Goal: Task Accomplishment & Management: Manage account settings

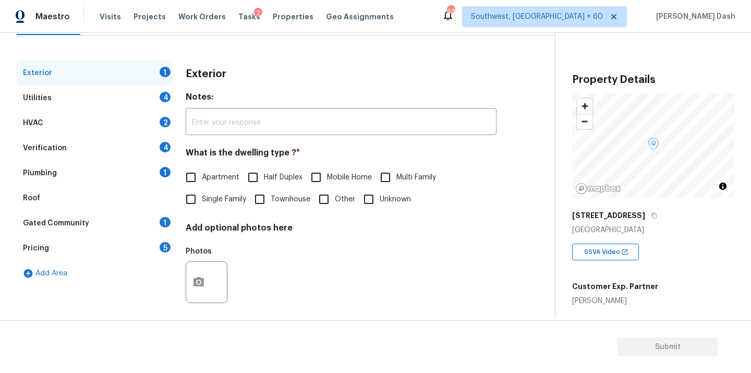
scroll to position [125, 0]
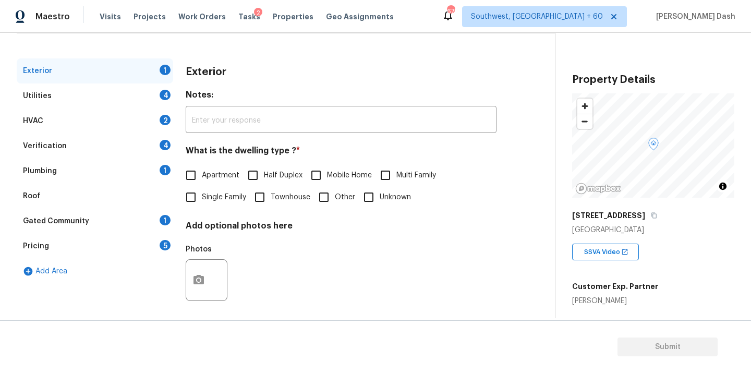
click at [200, 194] on input "Single Family" at bounding box center [191, 197] width 22 height 22
checkbox input "true"
click at [157, 98] on div "Utilities 4" at bounding box center [95, 95] width 157 height 25
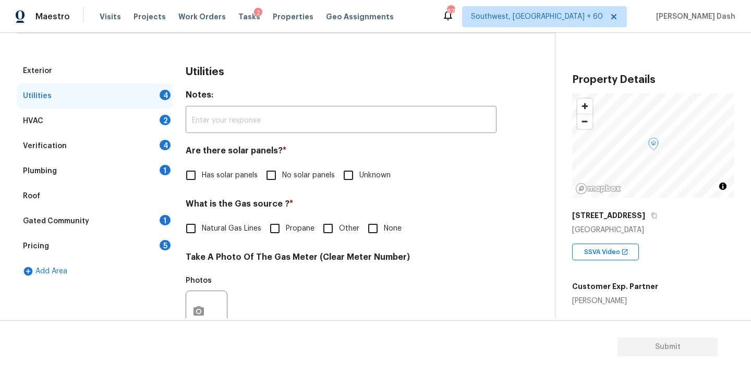
click at [278, 166] on input "No solar panels" at bounding box center [271, 175] width 22 height 22
checkbox input "true"
click at [210, 231] on span "Natural Gas Lines" at bounding box center [231, 229] width 59 height 11
click at [202, 231] on input "Natural Gas Lines" at bounding box center [191, 230] width 22 height 22
checkbox input "true"
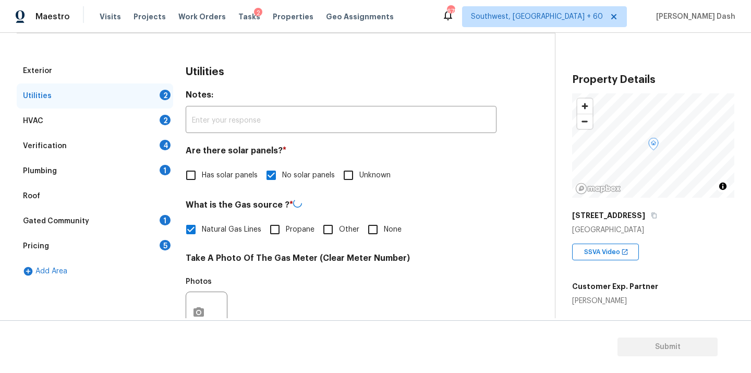
scroll to position [241, 0]
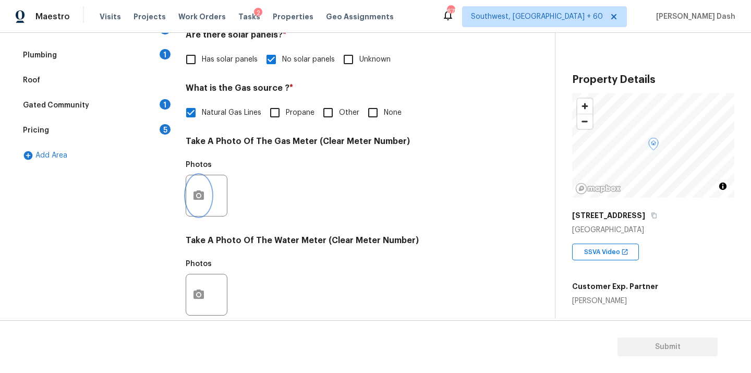
click at [198, 197] on circle "button" at bounding box center [198, 195] width 3 height 3
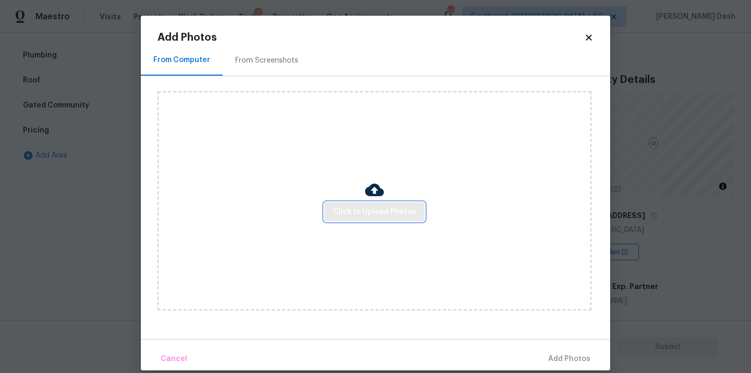
click at [360, 211] on span "Click to Upload Photos" at bounding box center [374, 212] width 83 height 13
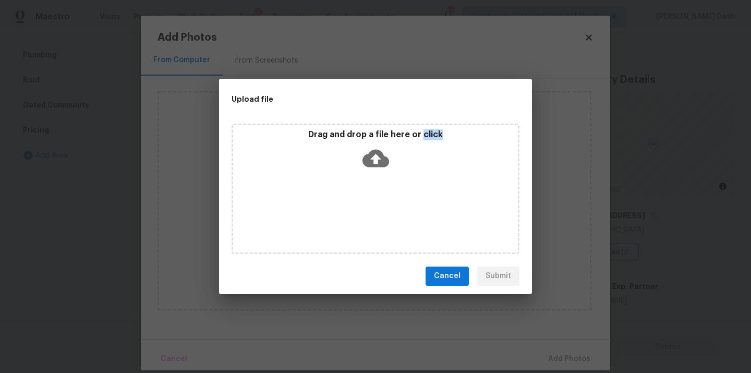
click at [360, 211] on div "Drag and drop a file here or click" at bounding box center [376, 189] width 288 height 130
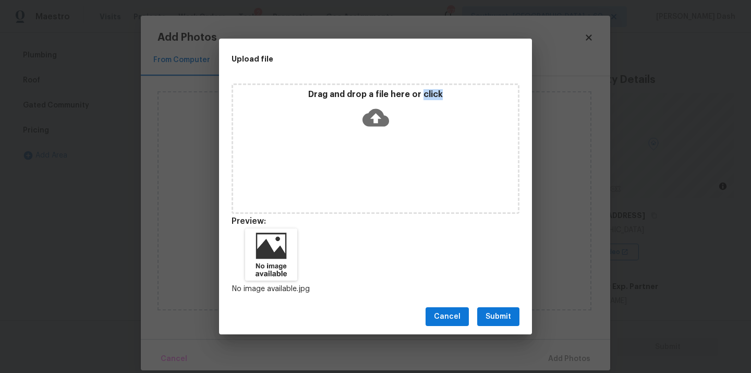
click at [483, 317] on button "Submit" at bounding box center [498, 316] width 42 height 19
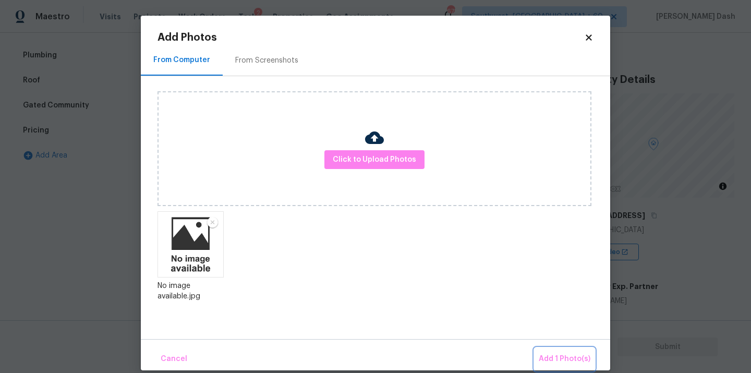
click at [563, 352] on button "Add 1 Photo(s)" at bounding box center [565, 359] width 60 height 22
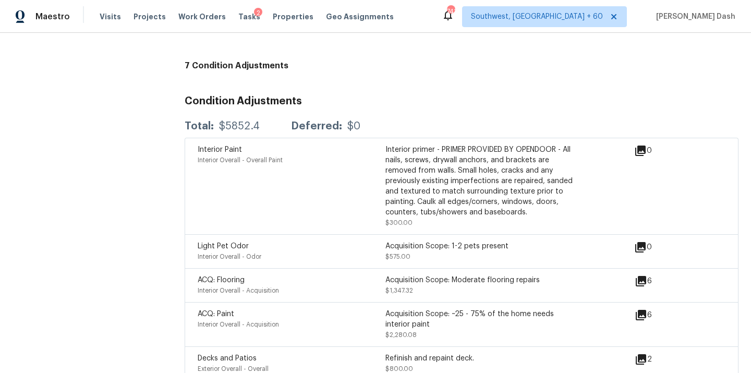
scroll to position [1316, 0]
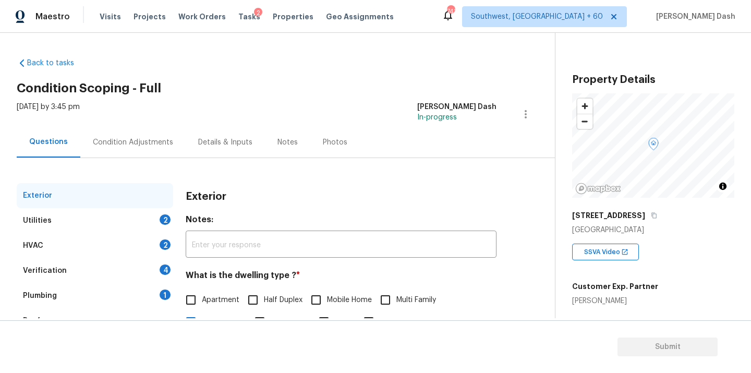
scroll to position [129, 0]
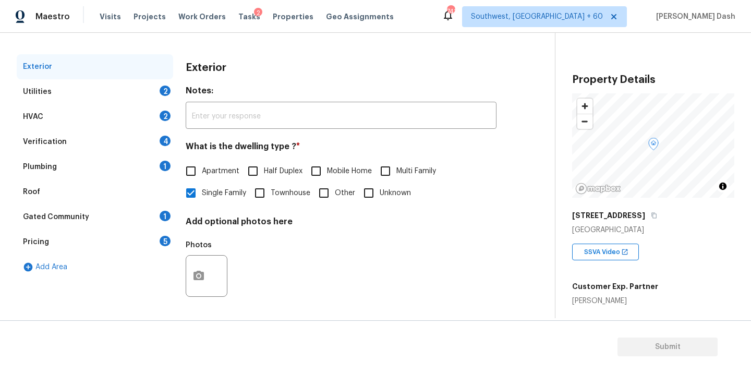
click at [158, 87] on div "Utilities 2" at bounding box center [95, 91] width 157 height 25
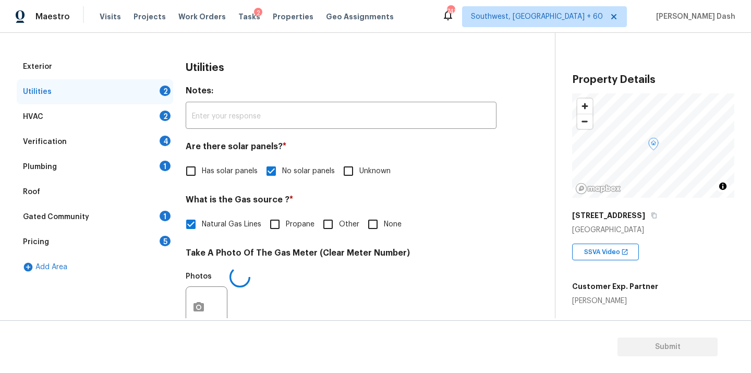
click at [158, 87] on div "Utilities 2" at bounding box center [95, 91] width 157 height 25
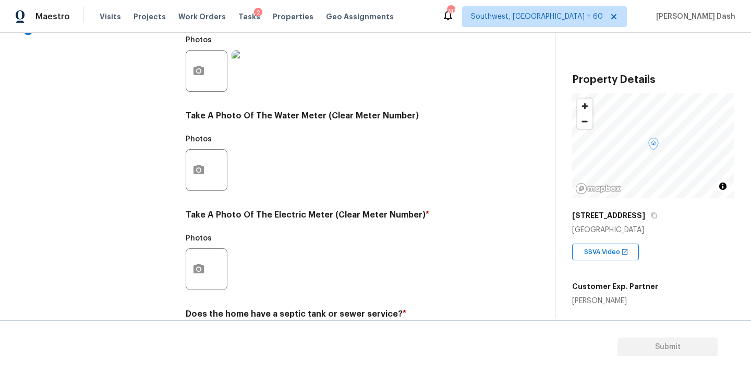
scroll to position [412, 0]
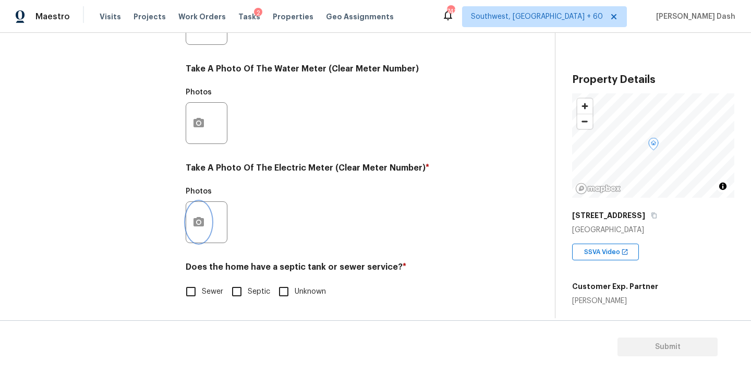
click at [206, 220] on button "button" at bounding box center [198, 222] width 25 height 41
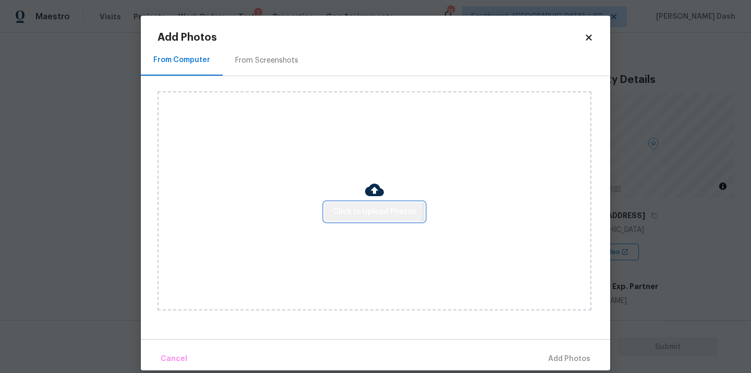
click at [372, 208] on span "Click to Upload Photos" at bounding box center [374, 212] width 83 height 13
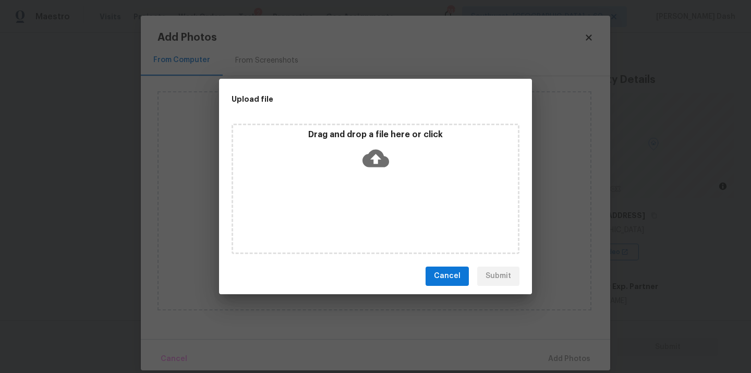
click at [372, 208] on div "Drag and drop a file here or click" at bounding box center [376, 189] width 288 height 130
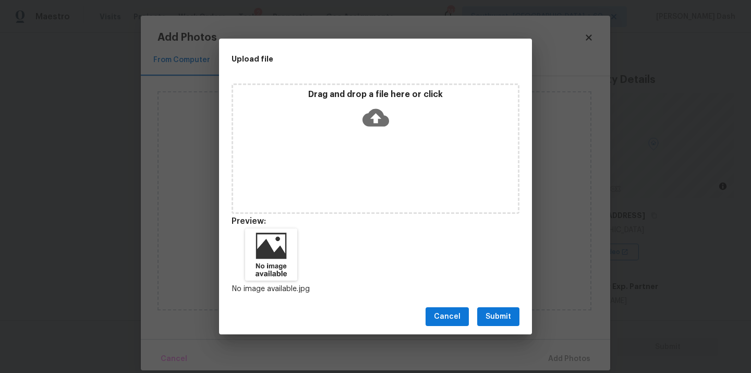
click at [492, 314] on span "Submit" at bounding box center [499, 316] width 26 height 13
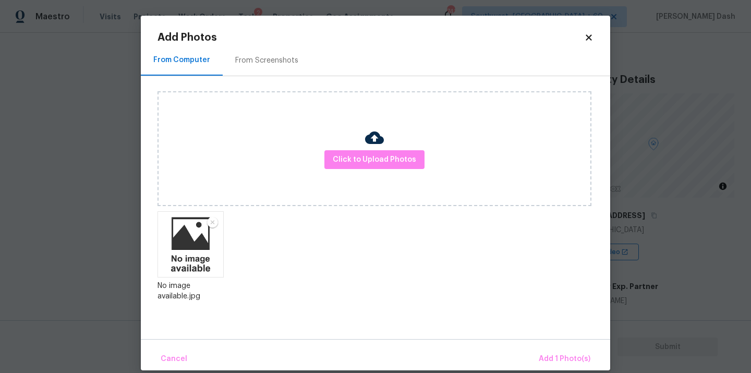
click at [539, 344] on div "Cancel Add 1 Photo(s)" at bounding box center [376, 354] width 470 height 31
click at [553, 355] on span "Add 1 Photo(s)" at bounding box center [565, 359] width 52 height 13
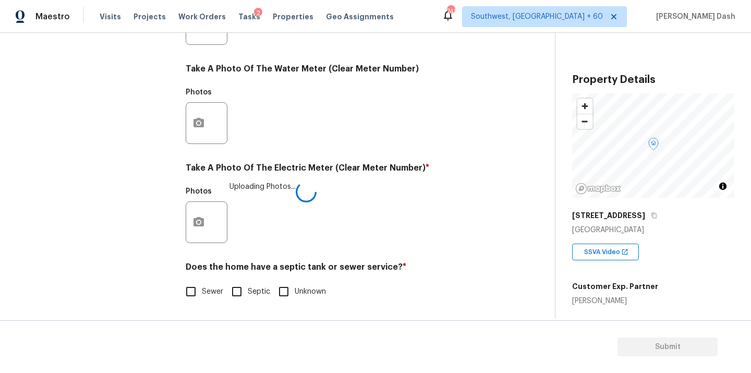
click at [200, 286] on input "Sewer" at bounding box center [191, 292] width 22 height 22
checkbox input "true"
click at [145, 211] on div "Exterior Utilities 1 HVAC 2 Verification 4 Plumbing 1 Roof Gated Community 1 Pr…" at bounding box center [95, 43] width 157 height 545
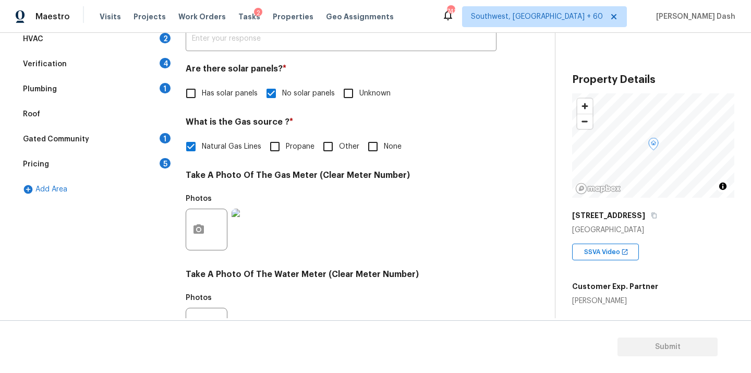
scroll to position [58, 0]
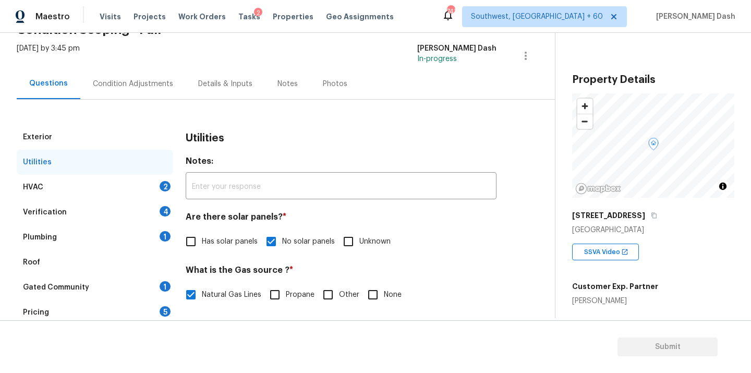
click at [153, 196] on div "HVAC 2" at bounding box center [95, 187] width 157 height 25
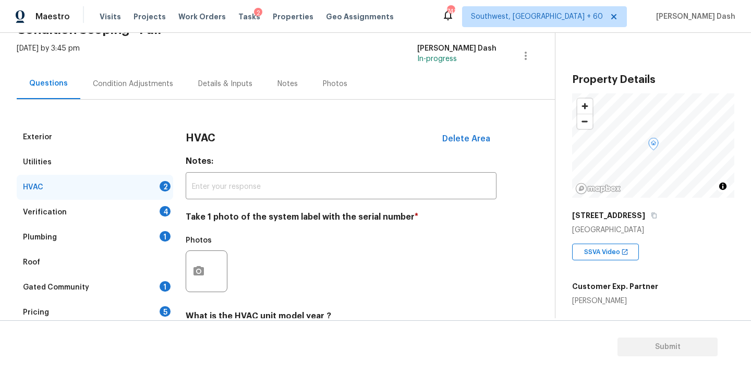
click at [154, 210] on div "Verification 4" at bounding box center [95, 212] width 157 height 25
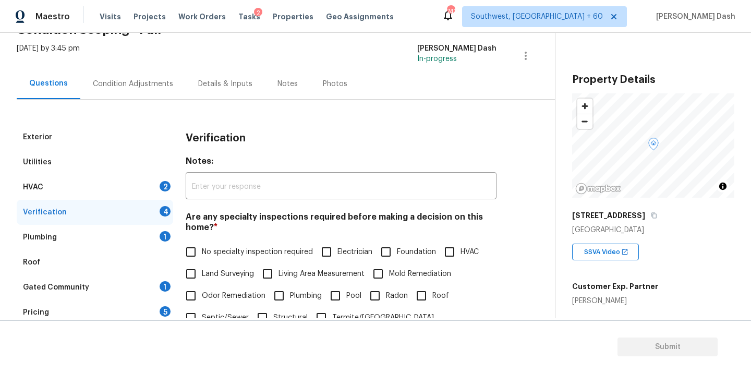
click at [157, 188] on div "HVAC 2" at bounding box center [95, 187] width 157 height 25
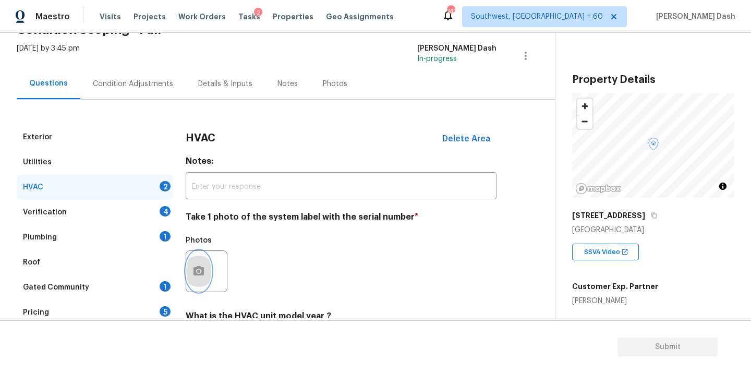
click at [202, 263] on button "button" at bounding box center [198, 271] width 25 height 41
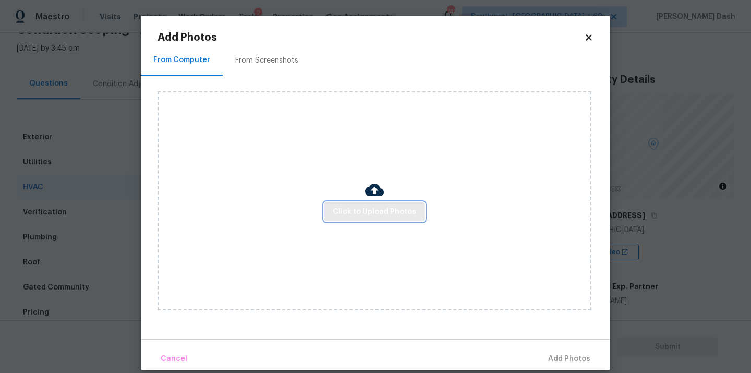
click at [340, 213] on span "Click to Upload Photos" at bounding box center [374, 212] width 83 height 13
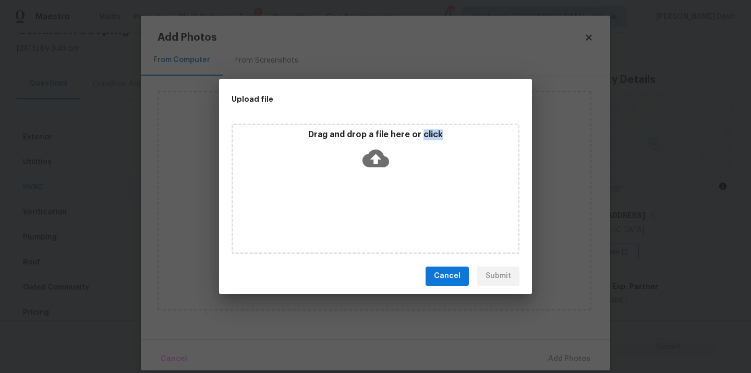
click at [340, 213] on div "Drag and drop a file here or click" at bounding box center [376, 189] width 288 height 130
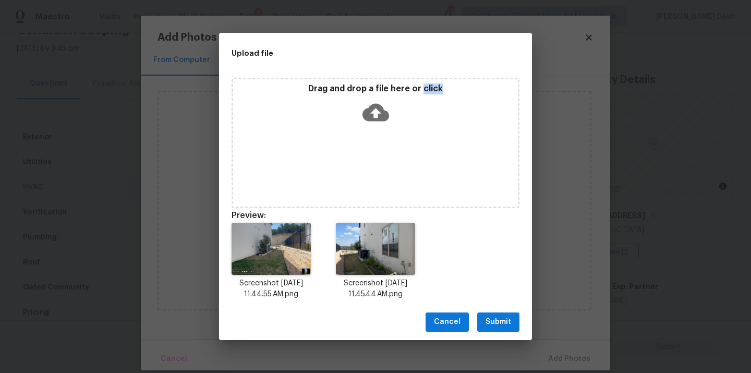
click at [501, 329] on button "Submit" at bounding box center [498, 322] width 42 height 19
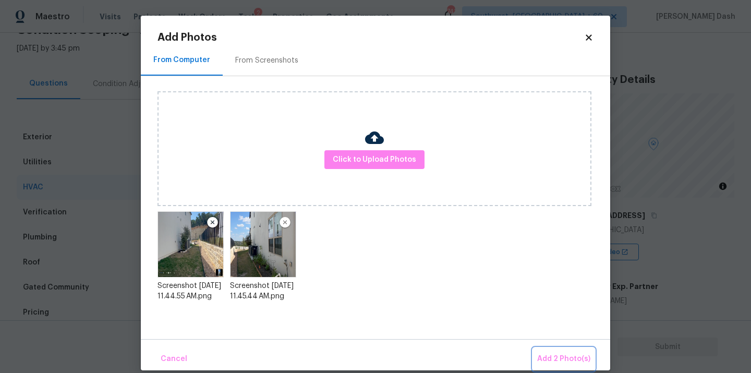
click at [563, 358] on span "Add 2 Photo(s)" at bounding box center [563, 359] width 53 height 13
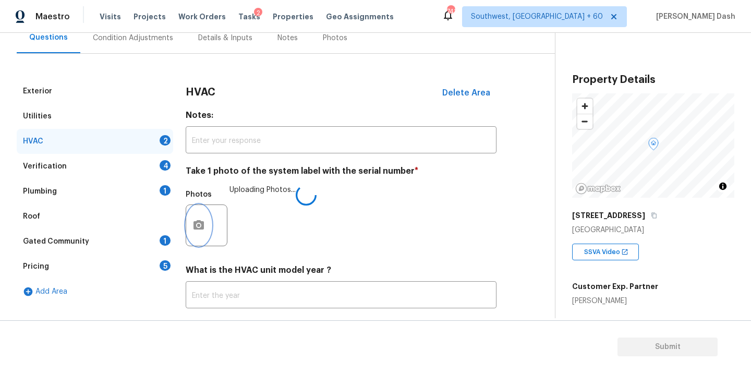
scroll to position [164, 0]
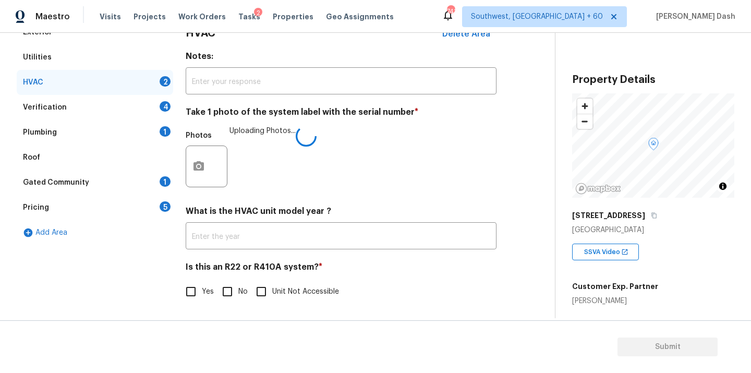
click at [267, 295] on input "Unit Not Accessible" at bounding box center [261, 292] width 22 height 22
checkbox input "true"
click at [193, 288] on input "Yes" at bounding box center [191, 292] width 22 height 22
checkbox input "true"
checkbox input "false"
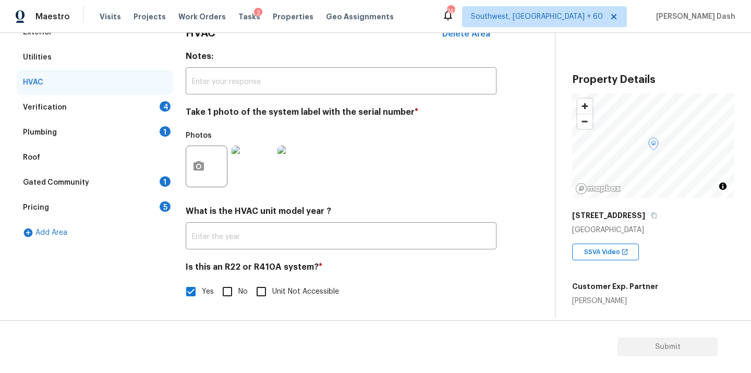
click at [145, 106] on div "Verification 4" at bounding box center [95, 107] width 157 height 25
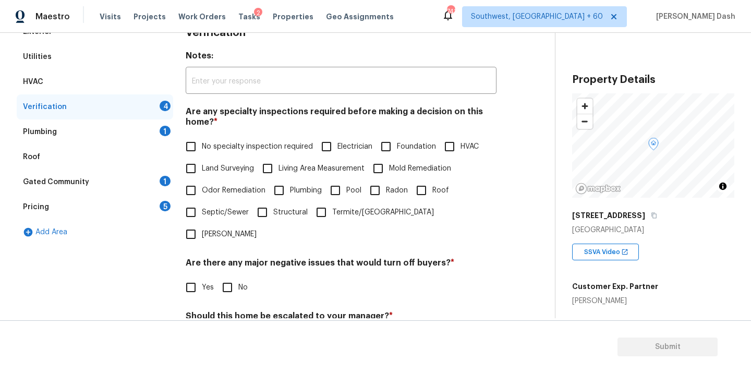
click at [199, 147] on input "No specialty inspection required" at bounding box center [191, 147] width 22 height 22
checkbox input "true"
click at [219, 278] on input "No" at bounding box center [228, 289] width 22 height 22
checkbox input "true"
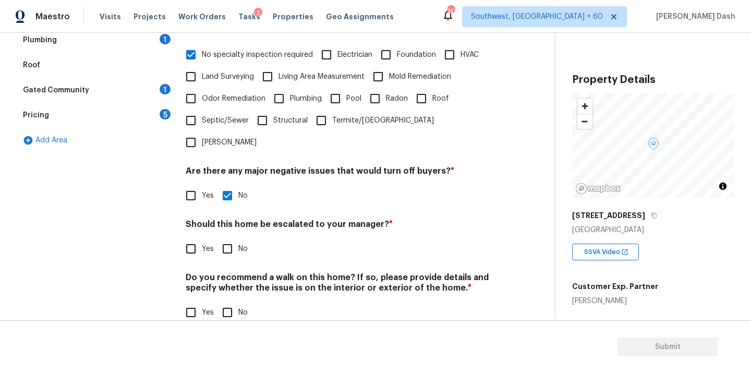
scroll to position [255, 0]
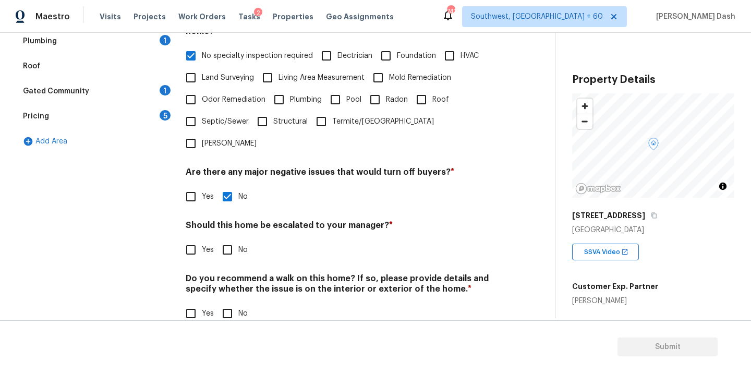
click at [225, 240] on div "Verification Notes: ​ Are any specialty inspections required before making a de…" at bounding box center [341, 133] width 311 height 409
click at [228, 303] on input "No" at bounding box center [228, 314] width 22 height 22
checkbox input "true"
click at [224, 239] on input "No" at bounding box center [228, 250] width 22 height 22
checkbox input "true"
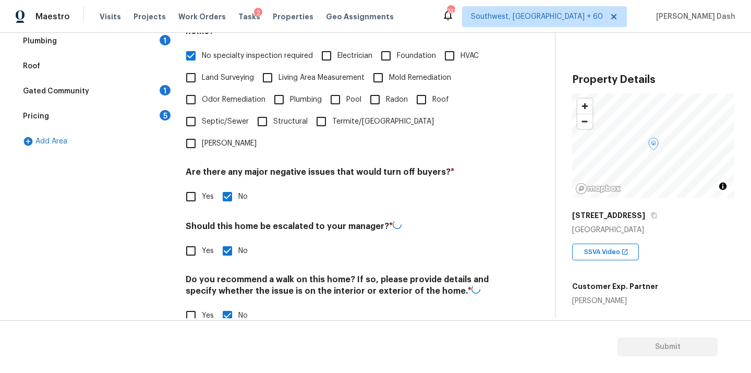
click at [158, 202] on div "Exterior Utilities HVAC Verification Plumbing 1 Roof Gated Community 1 Pricing …" at bounding box center [95, 134] width 157 height 411
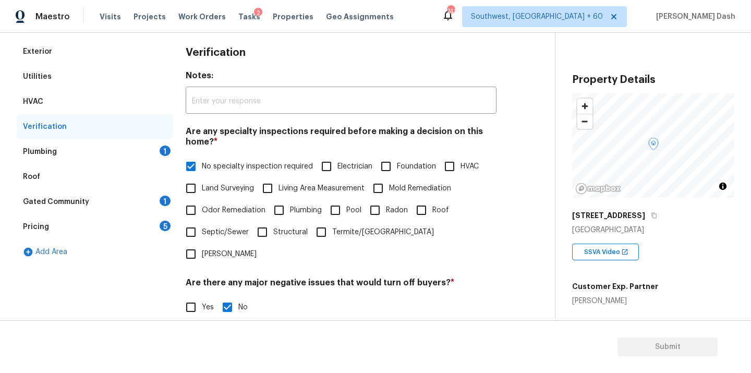
click at [161, 138] on div "Verification" at bounding box center [95, 126] width 157 height 25
click at [161, 139] on div "Plumbing 1" at bounding box center [95, 151] width 157 height 25
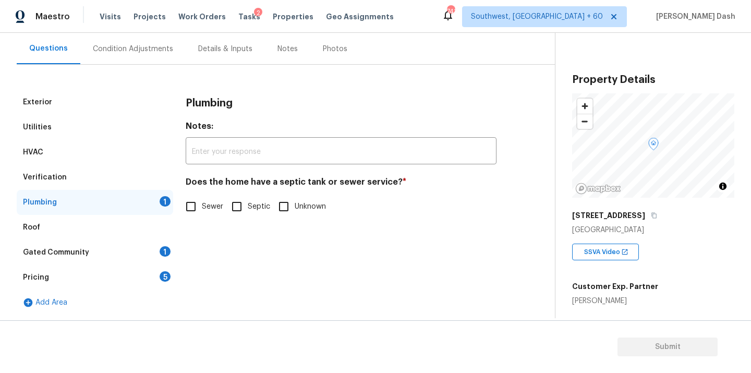
click at [206, 220] on div "Plumbing Notes: ​ Does the home have a septic tank or sewer service? * Sewer Se…" at bounding box center [341, 160] width 311 height 140
click at [204, 202] on span "Sewer" at bounding box center [212, 206] width 21 height 11
click at [202, 202] on input "Sewer" at bounding box center [191, 207] width 22 height 22
checkbox input "true"
click at [157, 255] on div "Gated Community 1" at bounding box center [95, 252] width 157 height 25
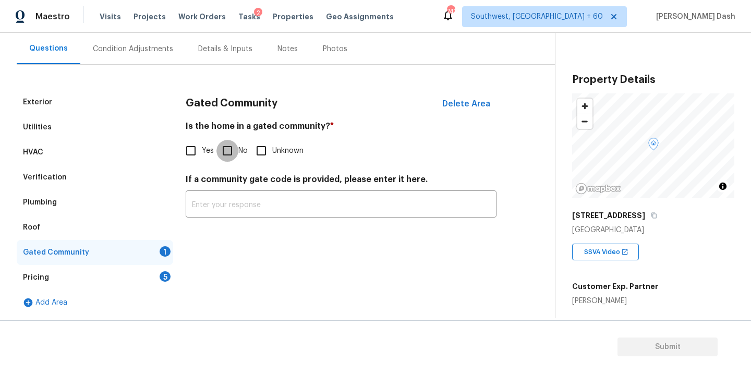
click at [224, 149] on input "No" at bounding box center [228, 151] width 22 height 22
checkbox input "true"
click at [162, 270] on div "Pricing 5" at bounding box center [95, 277] width 157 height 25
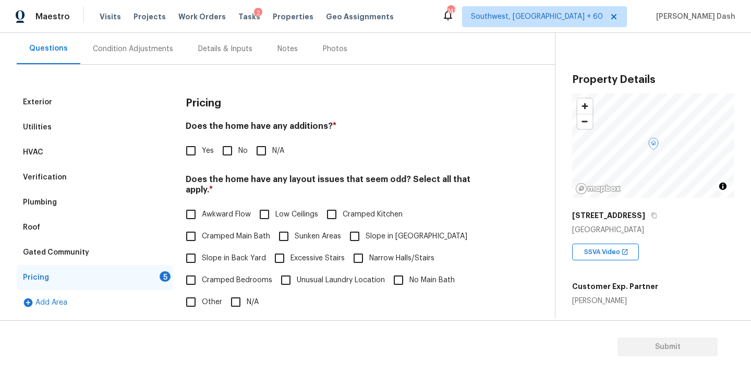
click at [193, 148] on input "Yes" at bounding box center [191, 151] width 22 height 22
checkbox input "true"
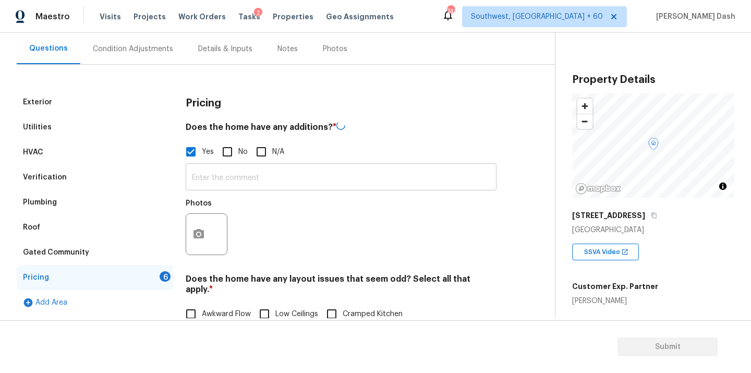
click at [231, 170] on input "text" at bounding box center [341, 178] width 311 height 25
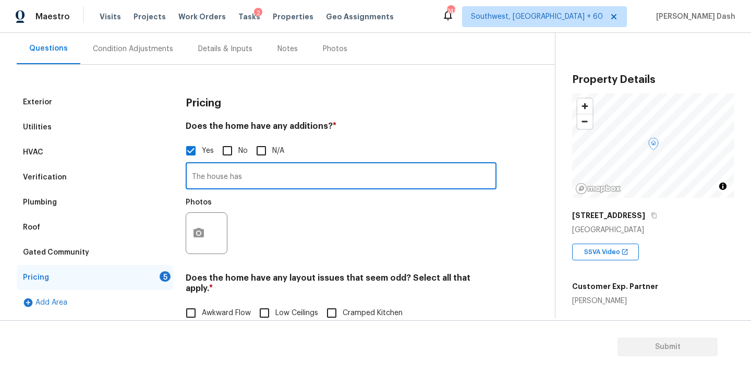
paste input "Room addition"
click at [300, 180] on input "The house has Room addition ( attic conversion into living space)." at bounding box center [341, 177] width 311 height 25
drag, startPoint x: 431, startPoint y: 182, endPoint x: 353, endPoint y: 209, distance: 82.4
click at [431, 182] on input "The house has Room addition (attic conversion into living space)." at bounding box center [341, 177] width 311 height 25
type input "The house has Room addition (attic conversion into living space)."
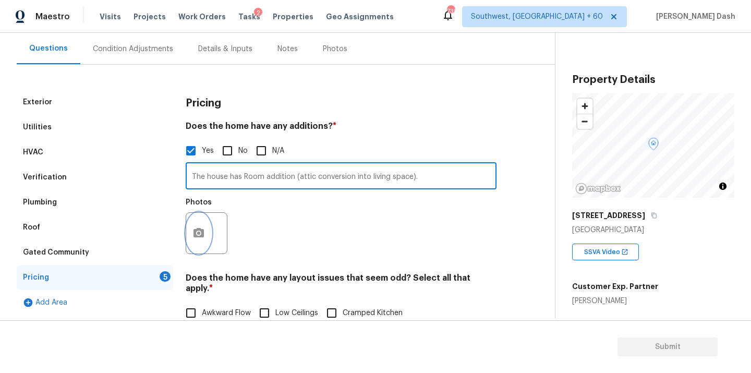
click at [195, 229] on icon "button" at bounding box center [199, 233] width 13 height 13
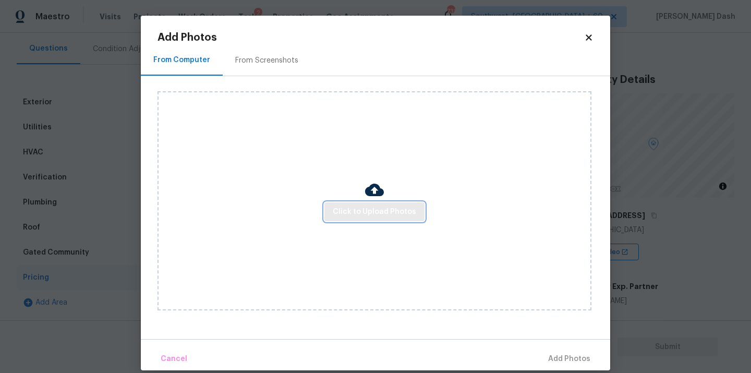
click at [382, 213] on span "Click to Upload Photos" at bounding box center [374, 212] width 83 height 13
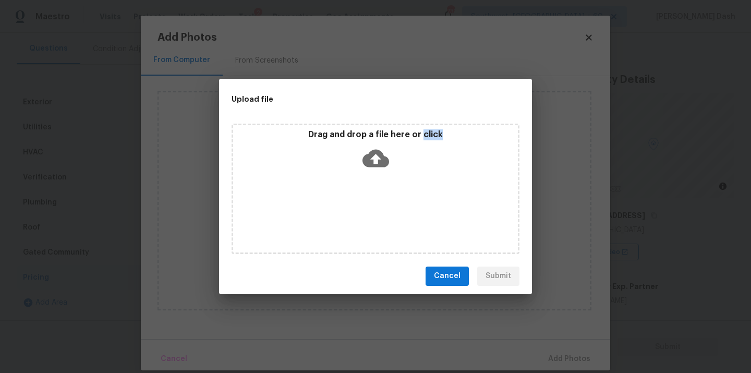
click at [382, 213] on div "Drag and drop a file here or click" at bounding box center [376, 189] width 288 height 130
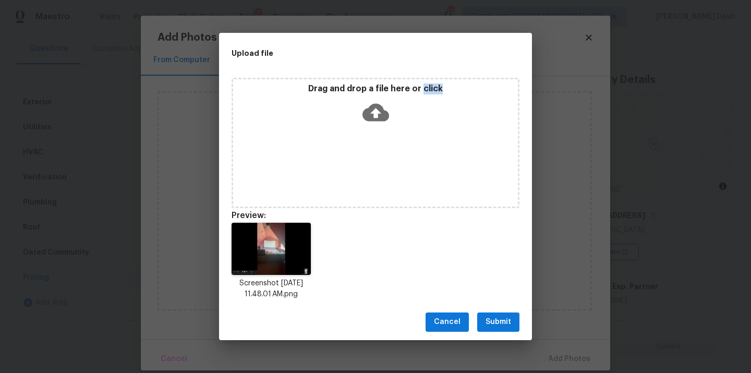
click at [494, 326] on span "Submit" at bounding box center [499, 322] width 26 height 13
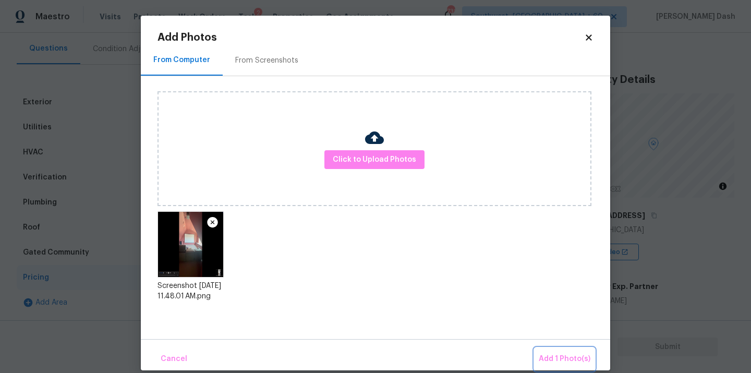
click at [547, 362] on span "Add 1 Photo(s)" at bounding box center [565, 359] width 52 height 13
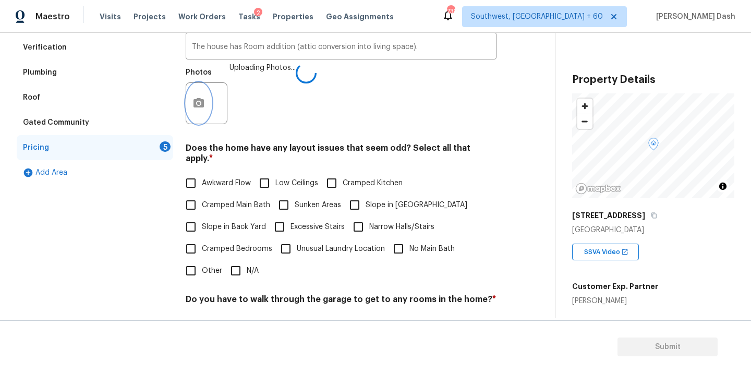
scroll to position [316, 0]
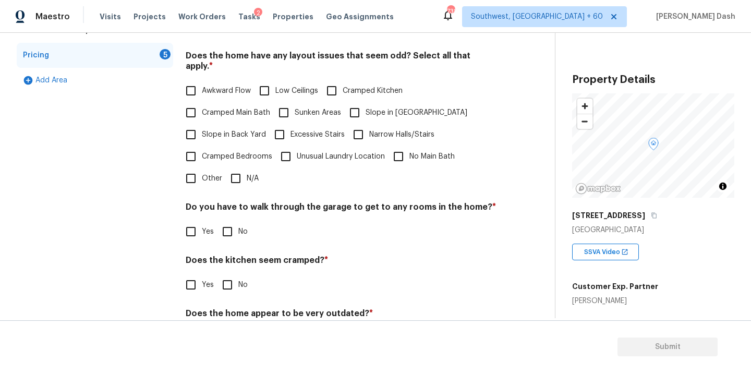
click at [234, 181] on div "Pricing Does the home have any additions? * Yes No N/A The house has Room addit…" at bounding box center [341, 114] width 311 height 494
click at [236, 170] on input "N/A" at bounding box center [236, 179] width 22 height 22
checkbox input "true"
click at [196, 178] on input "Other" at bounding box center [191, 180] width 22 height 22
checkbox input "true"
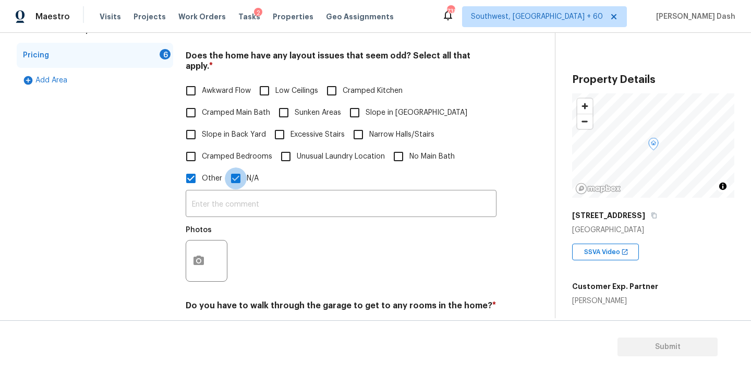
click at [232, 178] on input "N/A" at bounding box center [236, 179] width 22 height 22
checkbox input "false"
click at [225, 146] on label "Cramped Bedrooms" at bounding box center [226, 157] width 92 height 22
click at [202, 146] on input "Cramped Bedrooms" at bounding box center [191, 157] width 22 height 22
checkbox input "true"
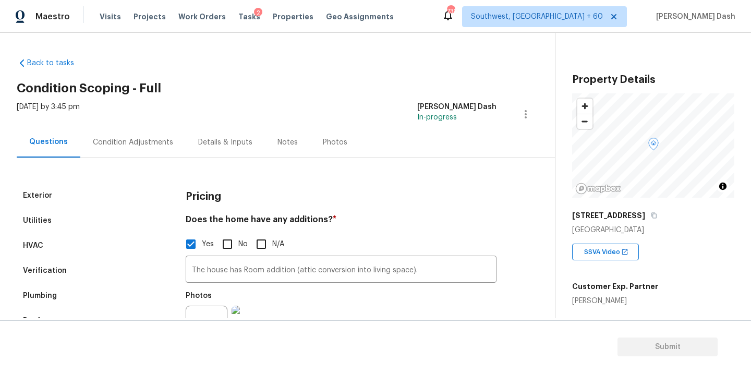
scroll to position [316, 0]
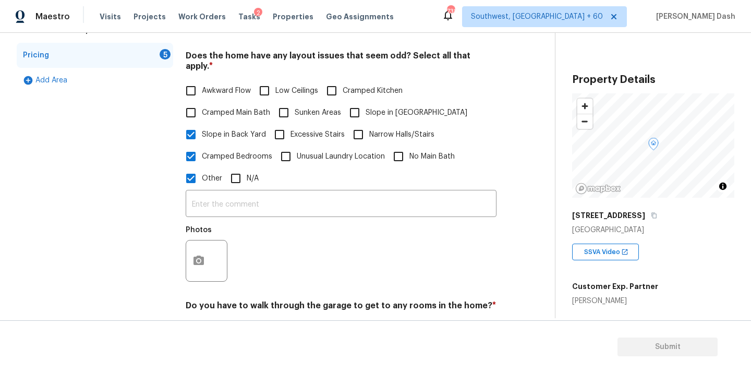
click at [205, 154] on label "Cramped Bedrooms" at bounding box center [226, 157] width 92 height 22
click at [202, 154] on input "Cramped Bedrooms" at bounding box center [191, 157] width 22 height 22
checkbox input "false"
click at [269, 220] on div "Photos" at bounding box center [341, 254] width 311 height 68
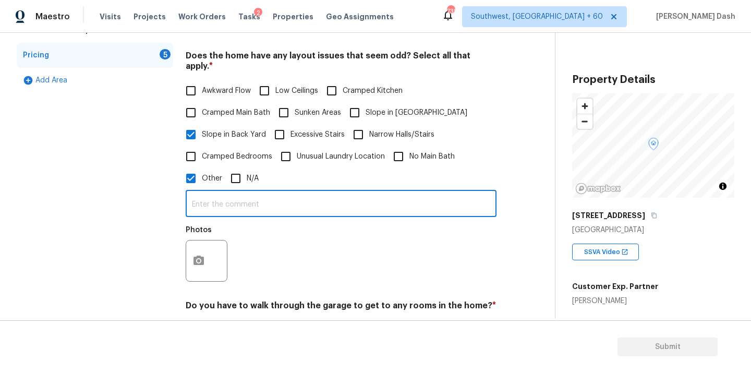
click at [265, 199] on input "text" at bounding box center [341, 205] width 311 height 25
click at [226, 196] on input "The houas has severe slope with retaining walls." at bounding box center [341, 205] width 311 height 25
click at [368, 200] on input "The house has severe slope with retaining walls." at bounding box center [341, 205] width 311 height 25
type input "The house has severe slope with retaining walls. Hence odd layout."
click at [206, 270] on div at bounding box center [207, 261] width 42 height 42
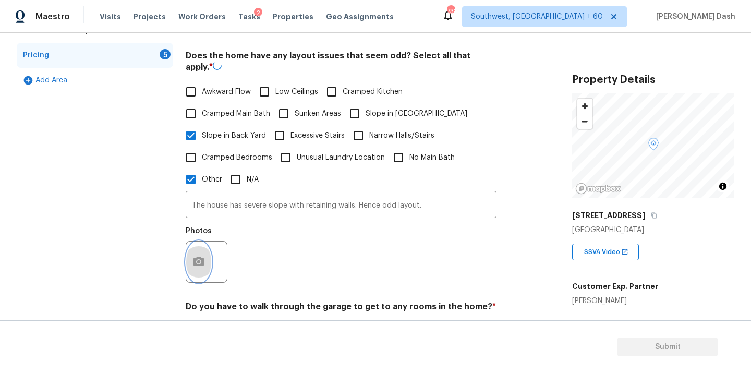
click at [206, 264] on button "button" at bounding box center [198, 262] width 25 height 41
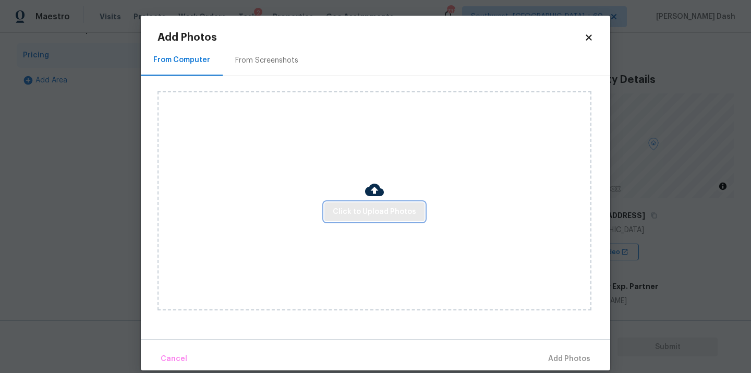
click at [353, 217] on span "Click to Upload Photos" at bounding box center [374, 212] width 83 height 13
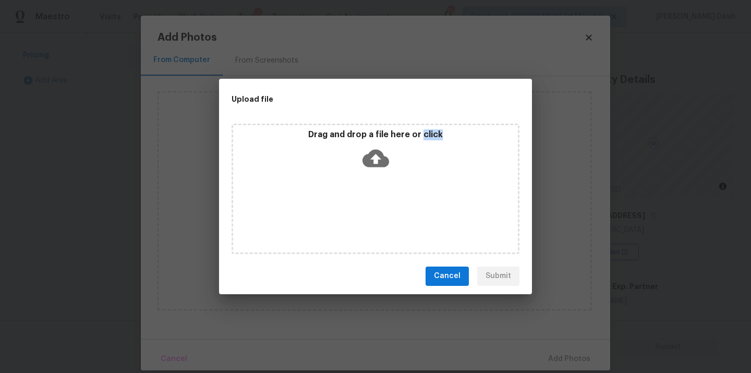
click at [353, 217] on div "Drag and drop a file here or click" at bounding box center [376, 189] width 288 height 130
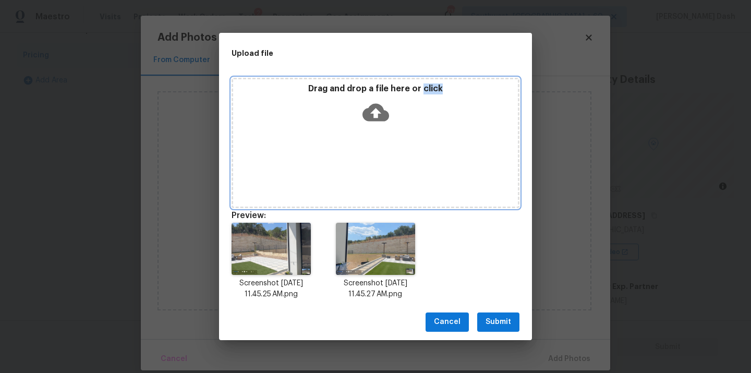
click at [358, 127] on div "Drag and drop a file here or click" at bounding box center [375, 105] width 285 height 45
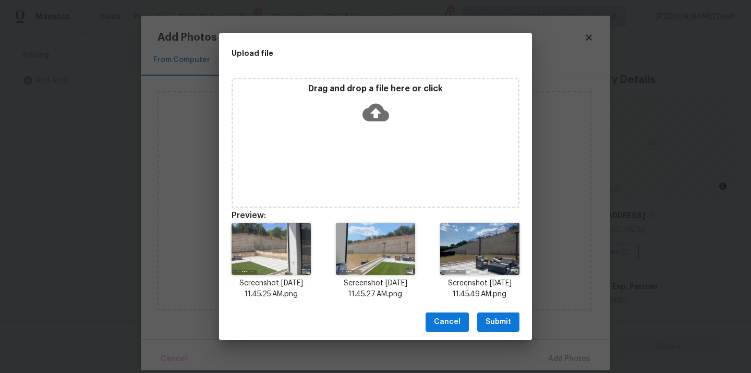
click at [506, 332] on div "Cancel Submit" at bounding box center [375, 322] width 313 height 36
click at [506, 326] on span "Submit" at bounding box center [499, 322] width 26 height 13
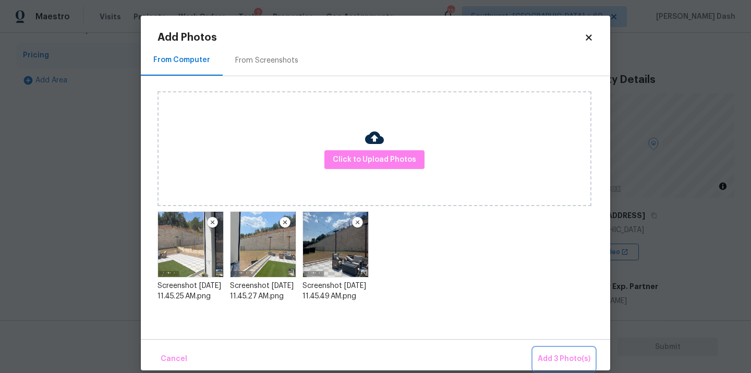
click at [557, 355] on span "Add 3 Photo(s)" at bounding box center [564, 359] width 53 height 13
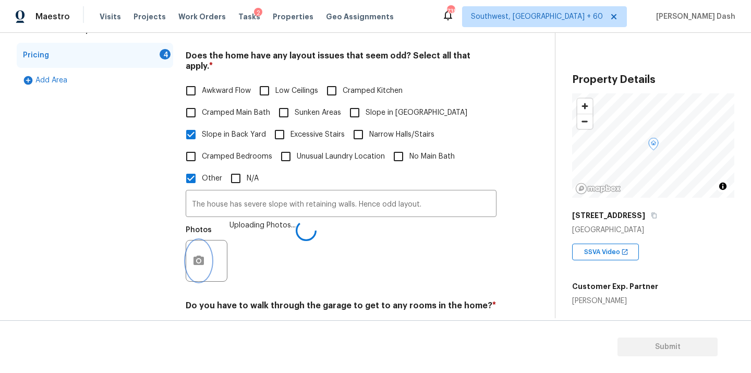
scroll to position [451, 0]
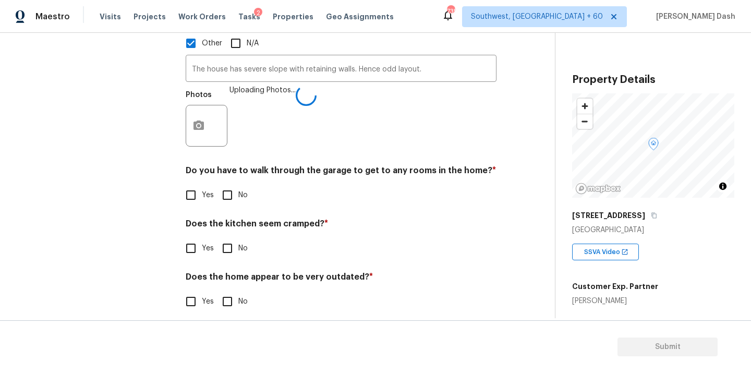
click at [228, 184] on input "No" at bounding box center [228, 195] width 22 height 22
checkbox input "true"
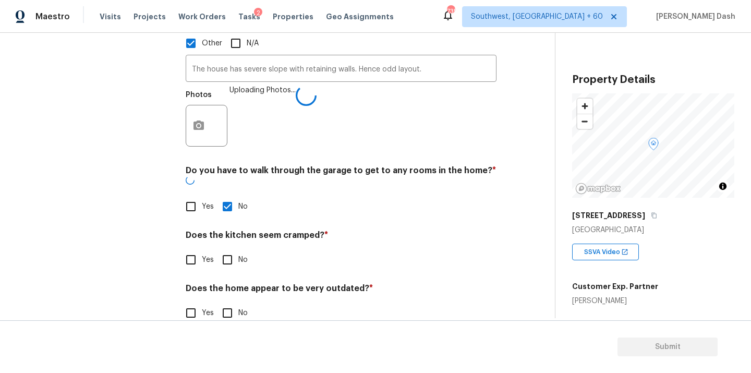
click at [228, 230] on div "Does the kitchen seem cramped? * Yes No" at bounding box center [341, 250] width 311 height 41
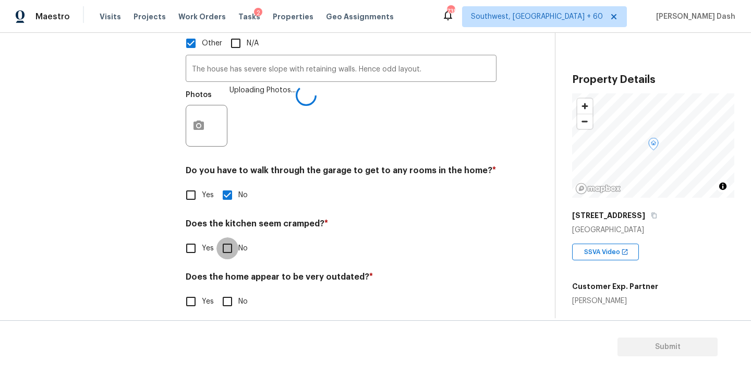
click at [228, 246] on input "No" at bounding box center [228, 248] width 22 height 22
checkbox input "true"
click at [228, 303] on input "No" at bounding box center [228, 303] width 22 height 22
checkbox input "true"
click at [126, 219] on div "Exterior Utilities HVAC Verification Plumbing Roof Gated Community Pricing 1 Ad…" at bounding box center [95, 29] width 157 height 594
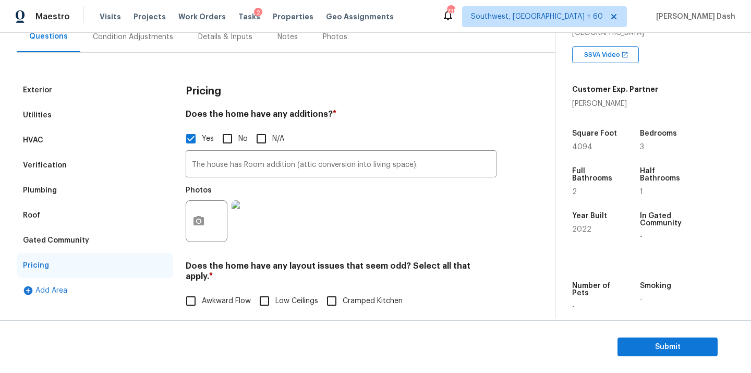
scroll to position [65, 0]
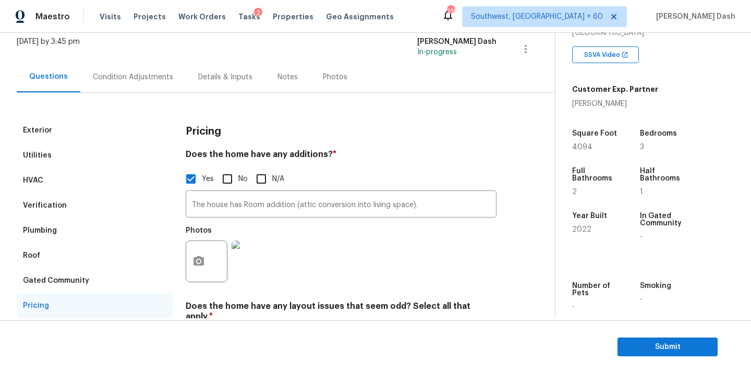
click at [140, 77] on div "Condition Adjustments" at bounding box center [133, 77] width 80 height 10
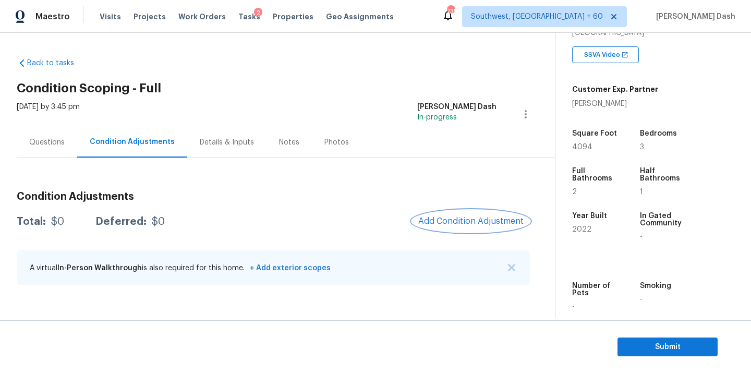
click at [456, 217] on span "Add Condition Adjustment" at bounding box center [471, 221] width 105 height 9
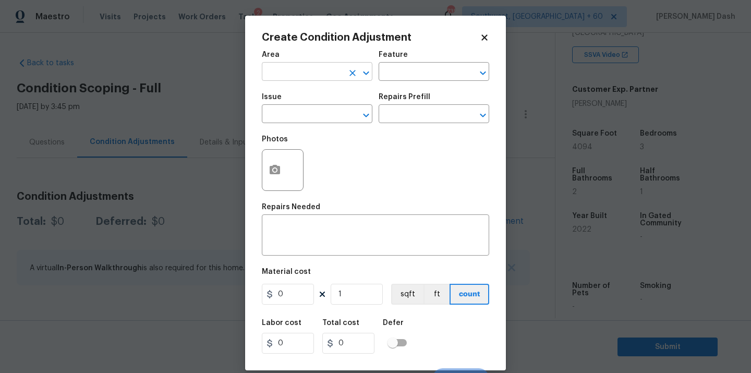
click at [321, 68] on input "text" at bounding box center [302, 73] width 81 height 16
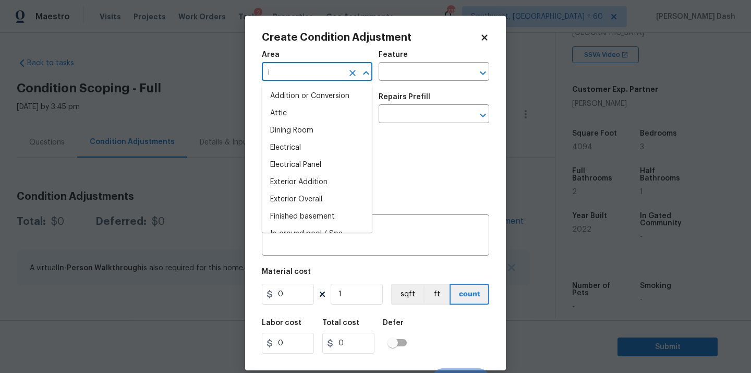
type input "in"
click at [182, 248] on body "Maestro Visits Projects Work Orders Tasks 2 Properties Geo Assignments 735 Sout…" at bounding box center [375, 186] width 751 height 373
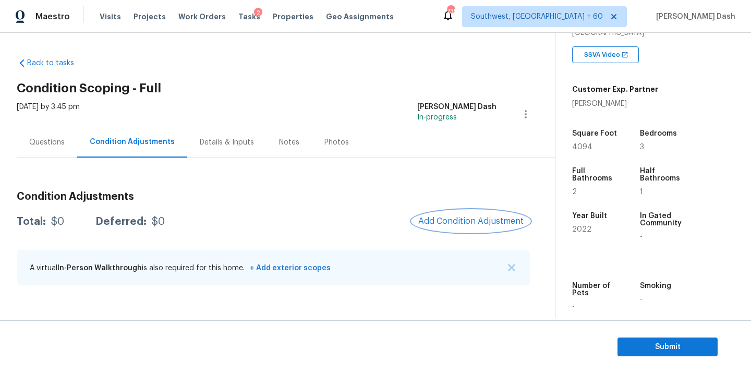
click at [456, 220] on span "Add Condition Adjustment" at bounding box center [471, 221] width 105 height 9
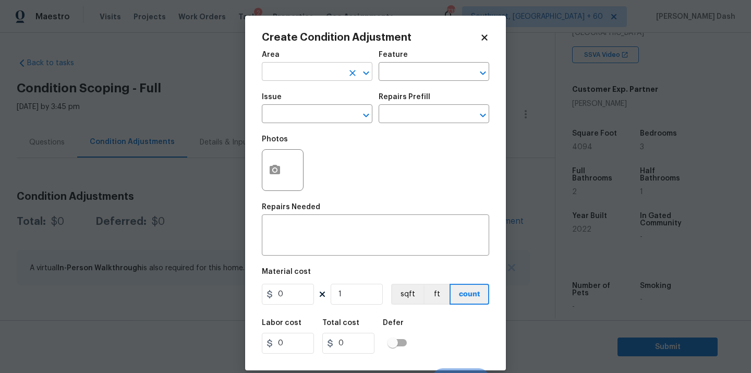
click at [308, 74] on input "text" at bounding box center [302, 73] width 81 height 16
click at [306, 107] on li "Exterior Overall" at bounding box center [317, 113] width 111 height 17
type input "Exterior Overall"
click at [363, 88] on span "Issue ​" at bounding box center [317, 108] width 111 height 42
click at [400, 78] on input "text" at bounding box center [419, 73] width 81 height 16
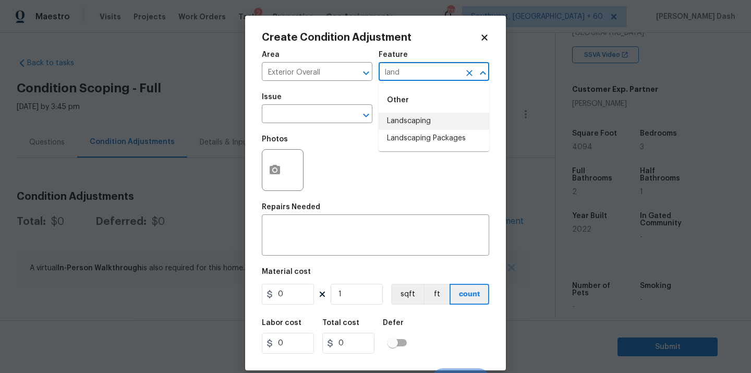
click at [404, 119] on li "Landscaping" at bounding box center [434, 121] width 111 height 17
type input "Landscaping"
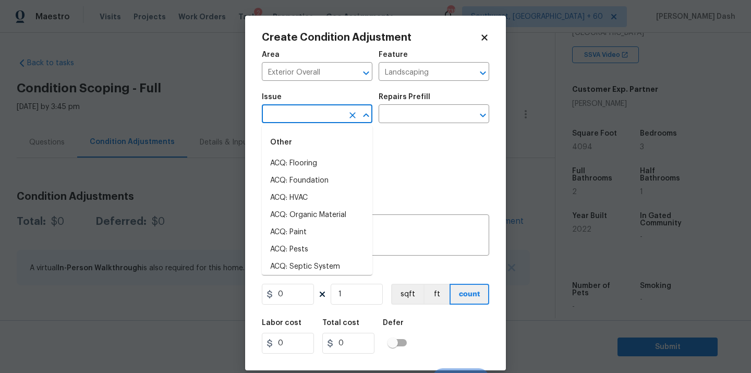
click at [325, 120] on input "text" at bounding box center [302, 115] width 81 height 16
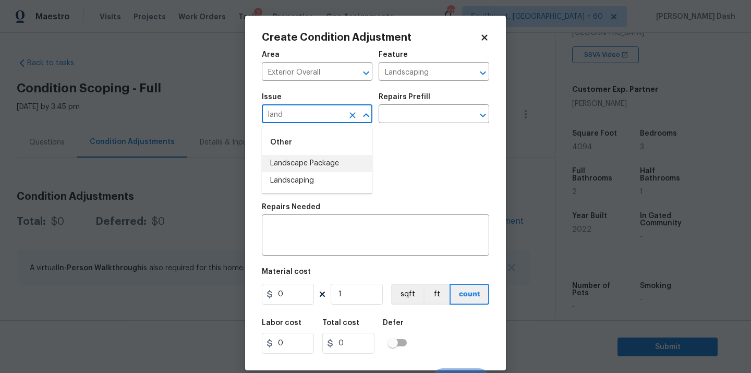
click at [311, 169] on li "Landscape Package" at bounding box center [317, 163] width 111 height 17
type input "Landscape Package"
click at [418, 116] on input "text" at bounding box center [419, 115] width 81 height 16
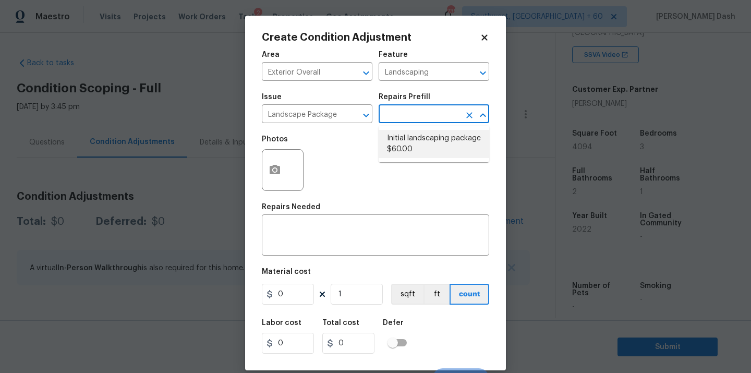
click at [404, 147] on li "Initial landscaping package $60.00" at bounding box center [434, 144] width 111 height 28
type input "Home Readiness Packages"
type textarea "Mowing of grass up to 6" in height. Mow, edge along driveways & sidewalks, trim…"
type input "60"
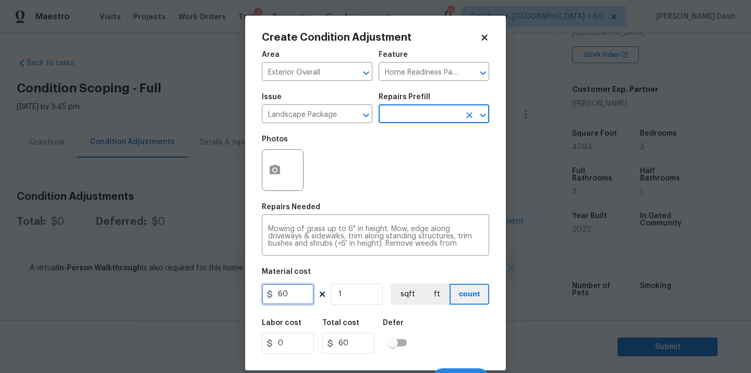
click at [299, 300] on input "60" at bounding box center [288, 294] width 52 height 21
type input "300"
click at [447, 342] on div "Labor cost 0 Total cost 300 Defer" at bounding box center [376, 336] width 228 height 47
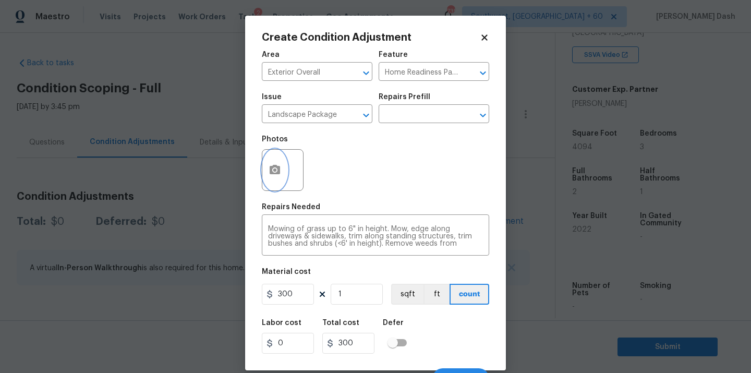
click at [275, 166] on icon "button" at bounding box center [275, 169] width 10 height 9
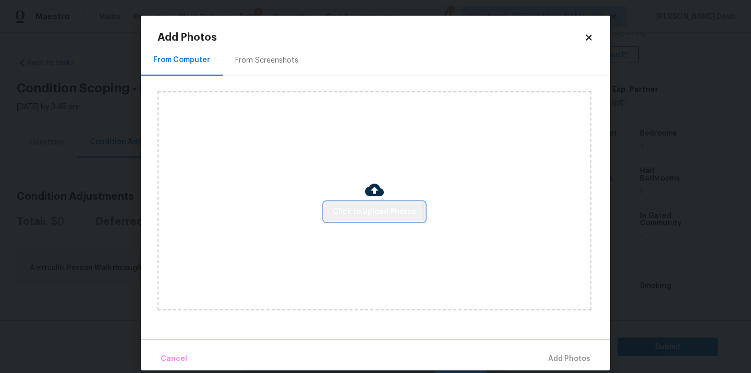
click at [374, 217] on span "Click to Upload Photos" at bounding box center [374, 212] width 83 height 13
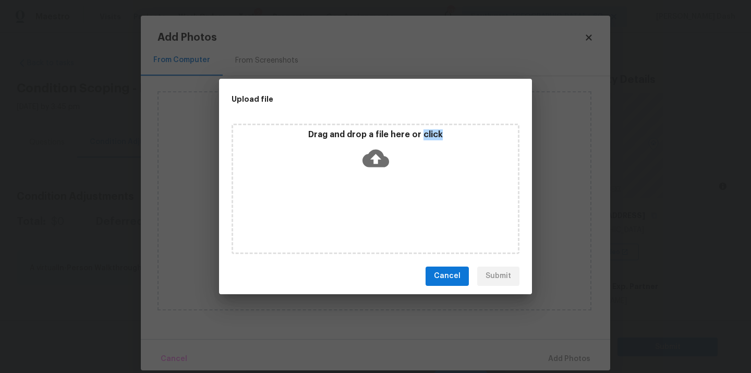
scroll to position [197, 0]
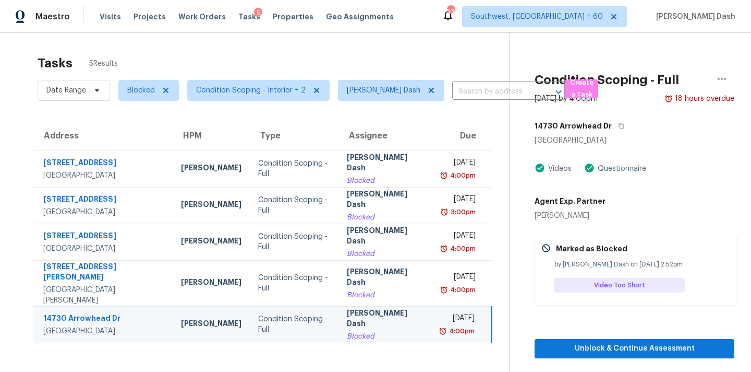
scroll to position [33, 0]
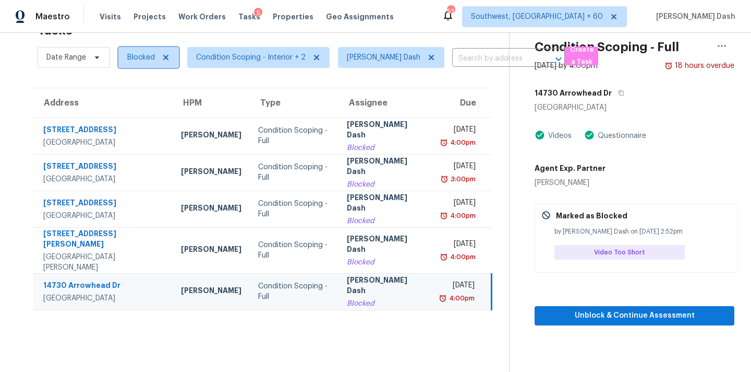
click at [139, 54] on span "Blocked" at bounding box center [141, 57] width 28 height 10
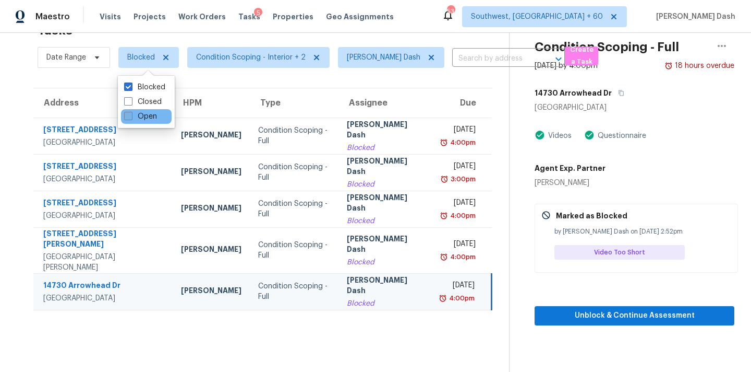
click at [145, 117] on label "Open" at bounding box center [140, 116] width 33 height 10
click at [131, 117] on input "Open" at bounding box center [127, 114] width 7 height 7
checkbox input "true"
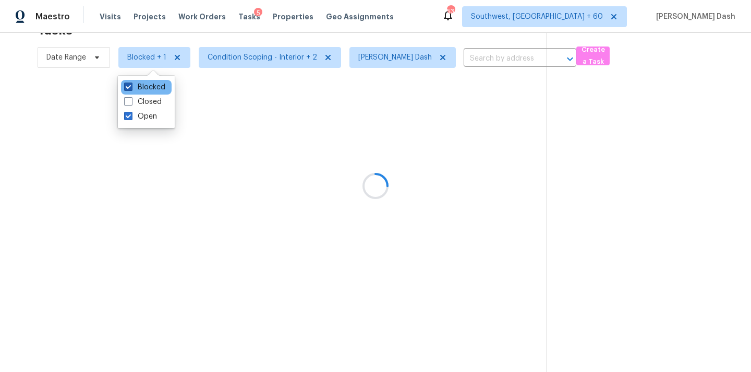
click at [145, 86] on label "Blocked" at bounding box center [144, 87] width 41 height 10
click at [131, 86] on input "Blocked" at bounding box center [127, 85] width 7 height 7
checkbox input "false"
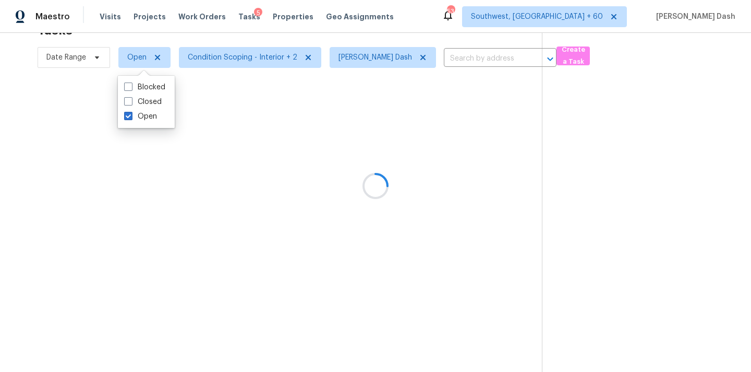
click at [78, 120] on div at bounding box center [375, 186] width 751 height 372
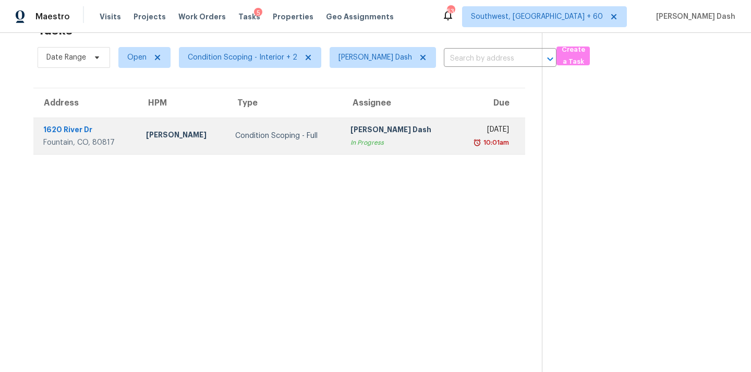
click at [279, 138] on div "Condition Scoping - Full" at bounding box center [284, 135] width 98 height 10
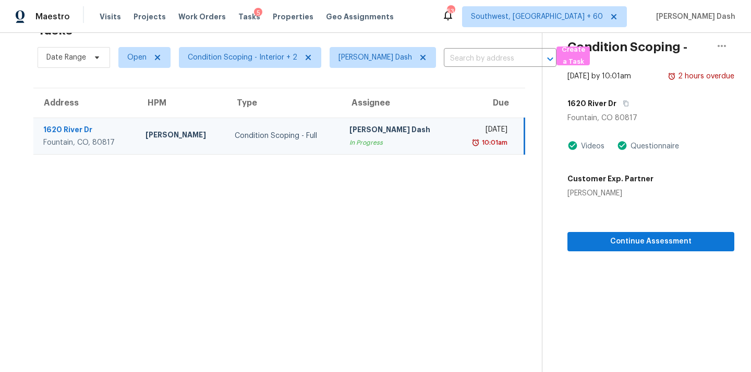
scroll to position [0, 0]
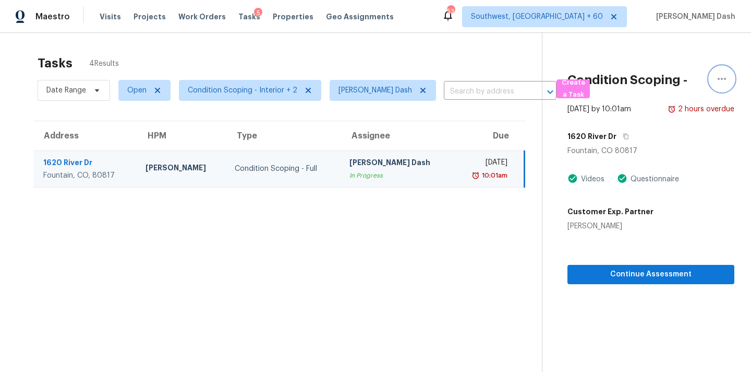
click at [722, 75] on icon "button" at bounding box center [722, 79] width 13 height 13
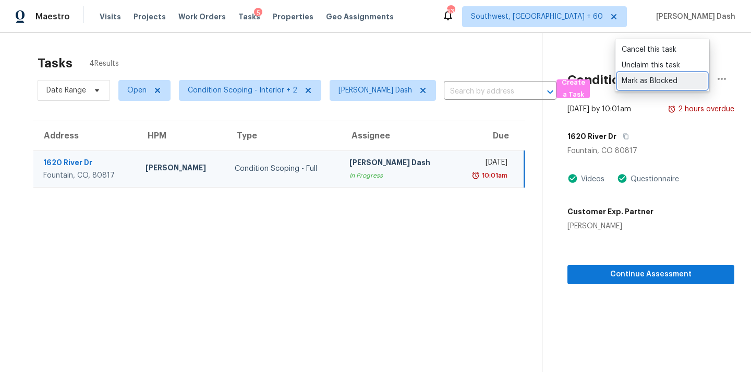
click at [639, 85] on div "Mark as Blocked" at bounding box center [662, 81] width 81 height 10
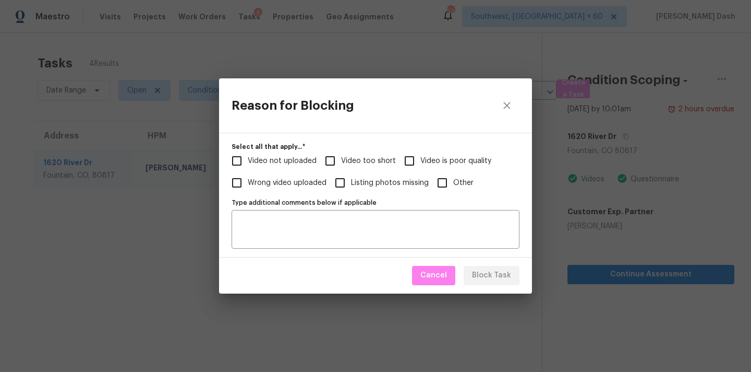
click at [309, 159] on span "Video not uploaded" at bounding box center [282, 161] width 69 height 11
click at [248, 159] on input "Video not uploaded" at bounding box center [237, 161] width 22 height 22
checkbox input "true"
click at [349, 160] on span "Video too short" at bounding box center [368, 161] width 55 height 11
click at [341, 160] on input "Video too short" at bounding box center [330, 161] width 22 height 22
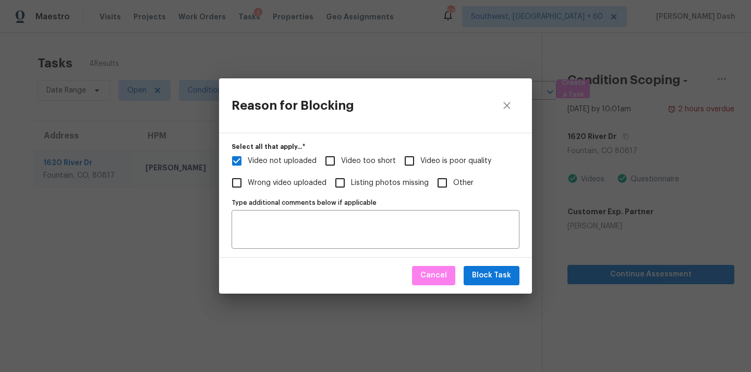
checkbox input "true"
click at [504, 272] on span "Block Task" at bounding box center [491, 275] width 39 height 13
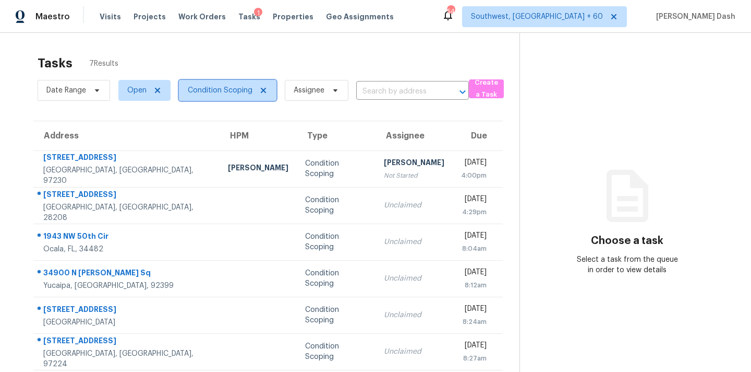
click at [242, 91] on span "Condition Scoping" at bounding box center [220, 90] width 65 height 10
click at [312, 61] on div "Tasks 7 Results" at bounding box center [279, 63] width 482 height 27
click at [243, 92] on span "Condition Scoping" at bounding box center [220, 90] width 65 height 10
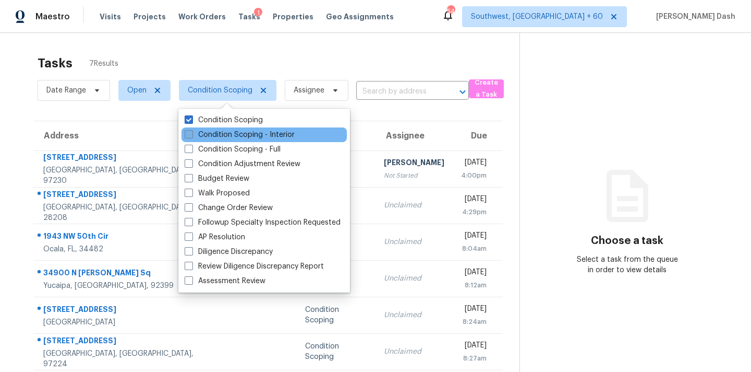
click at [232, 135] on label "Condition Scoping - Interior" at bounding box center [240, 134] width 110 height 10
click at [192, 135] on input "Condition Scoping - Interior" at bounding box center [188, 132] width 7 height 7
checkbox input "true"
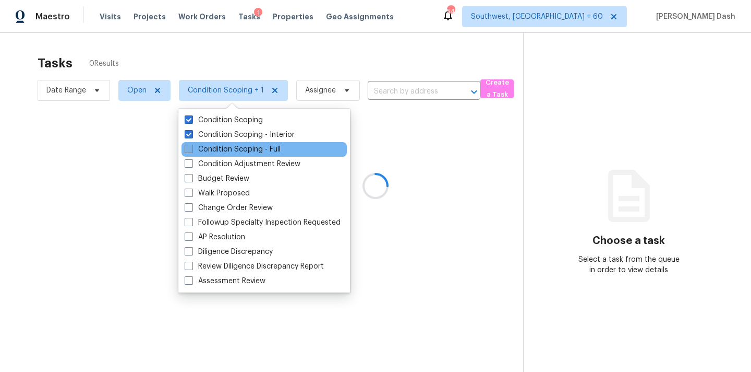
click at [232, 144] on label "Condition Scoping - Full" at bounding box center [233, 149] width 96 height 10
click at [192, 144] on input "Condition Scoping - Full" at bounding box center [188, 147] width 7 height 7
checkbox input "true"
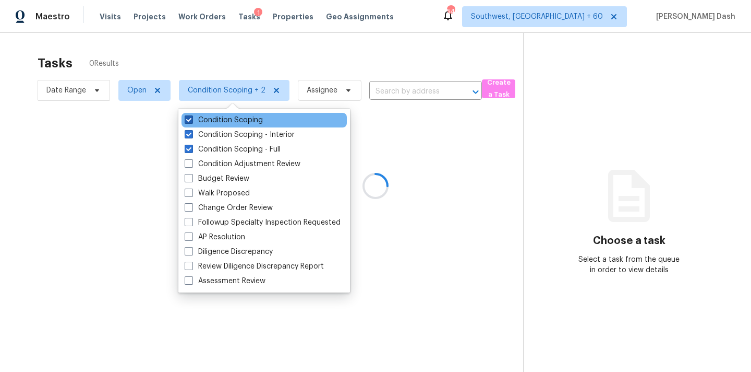
click at [229, 119] on label "Condition Scoping" at bounding box center [224, 120] width 78 height 10
click at [192, 119] on input "Condition Scoping" at bounding box center [188, 118] width 7 height 7
checkbox input "false"
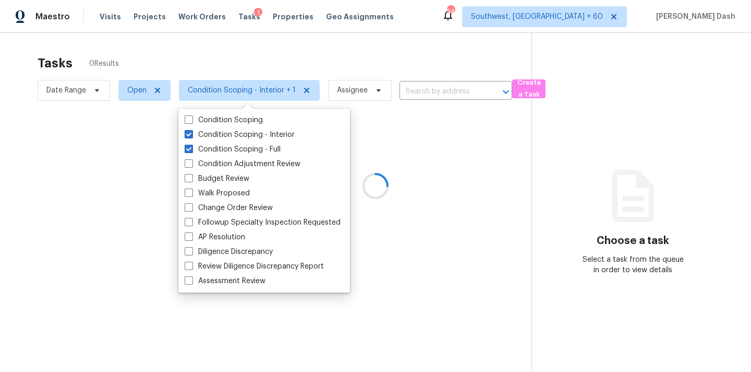
click at [213, 58] on div at bounding box center [375, 186] width 751 height 372
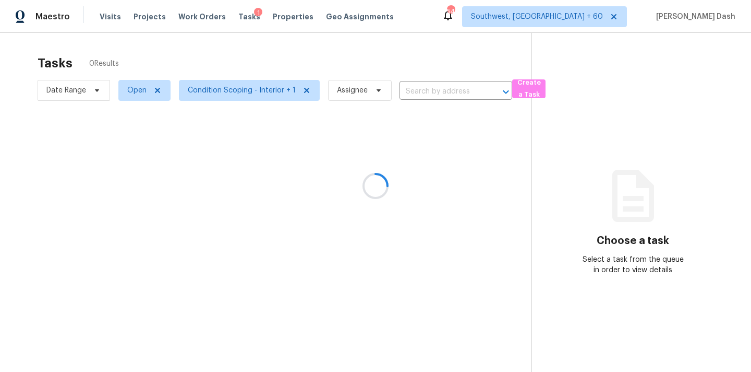
click at [85, 82] on div at bounding box center [375, 186] width 751 height 372
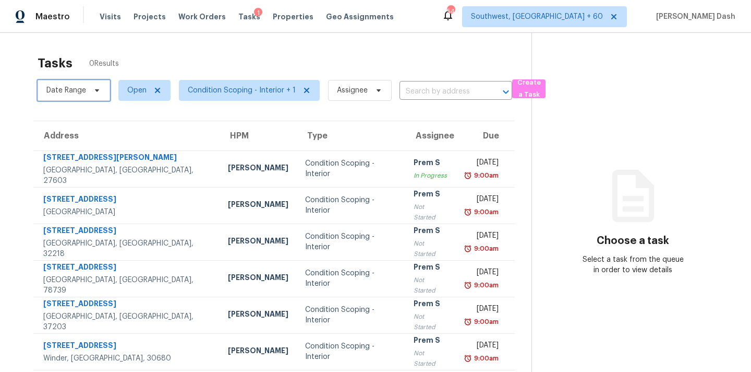
click at [85, 86] on span "Date Range" at bounding box center [66, 90] width 40 height 10
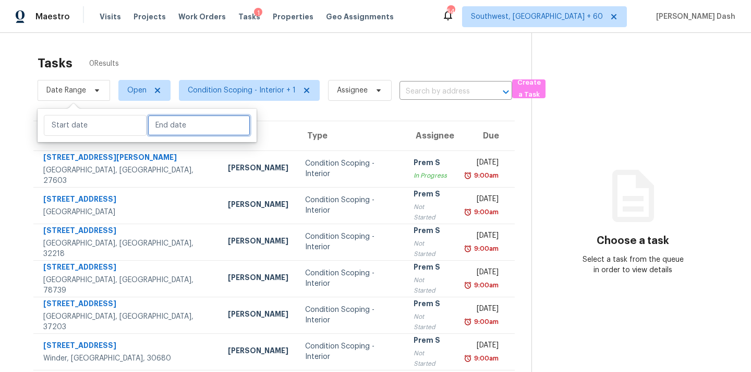
click at [154, 128] on input "text" at bounding box center [199, 125] width 103 height 21
select select "9"
select select "2025"
select select "10"
select select "2025"
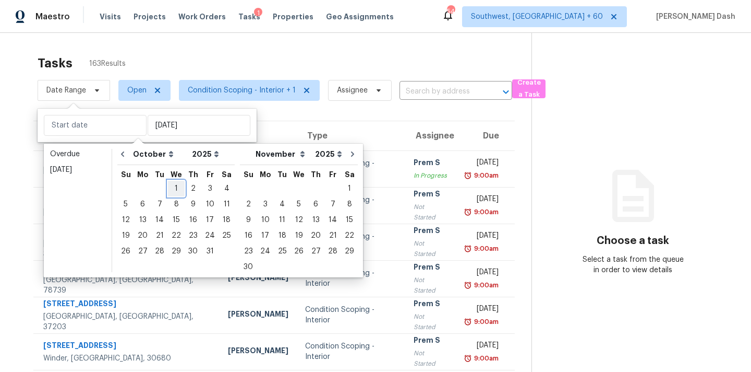
click at [174, 186] on div "1" at bounding box center [176, 188] width 17 height 15
type input "Wed, Oct 01"
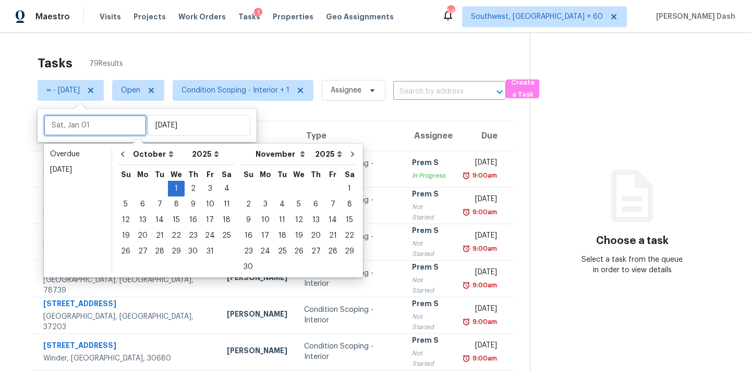
click at [102, 128] on input "text" at bounding box center [95, 125] width 103 height 21
click at [123, 157] on icon "Go to previous month" at bounding box center [122, 154] width 8 height 8
select select "8"
select select "9"
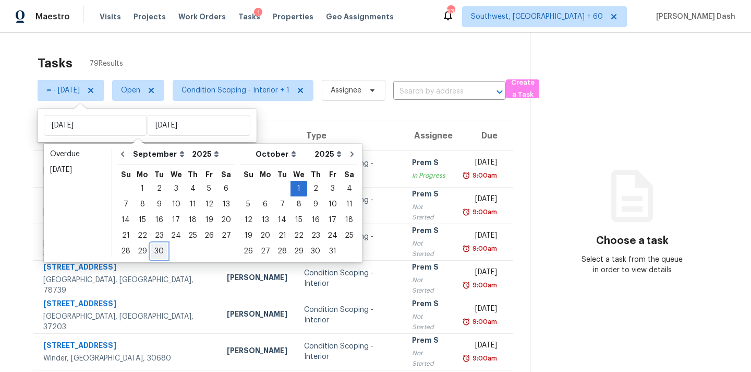
click at [157, 249] on div "30" at bounding box center [159, 251] width 17 height 15
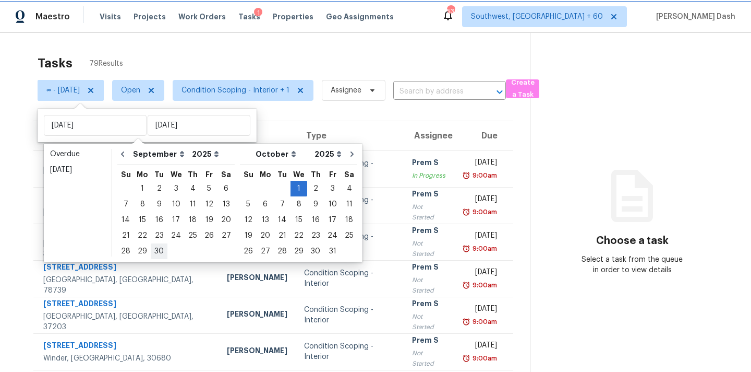
type input "Tue, Sep 30"
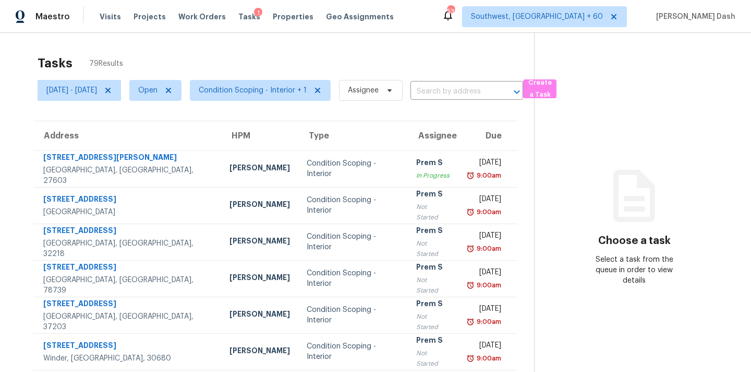
click at [140, 47] on div "Tasks 79 Results Tue, Sep 30 - Wed, Oct 01 Open Condition Scoping - Interior + …" at bounding box center [375, 288] width 751 height 511
click at [293, 87] on span "Condition Scoping - Interior + 1" at bounding box center [253, 90] width 108 height 10
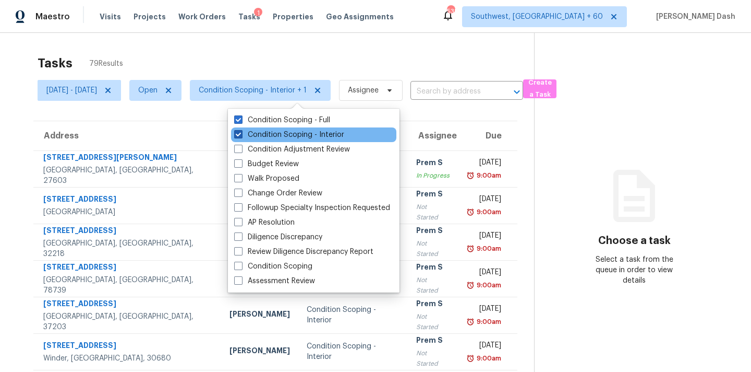
click at [292, 136] on label "Condition Scoping - Interior" at bounding box center [289, 134] width 110 height 10
click at [241, 136] on input "Condition Scoping - Interior" at bounding box center [237, 132] width 7 height 7
checkbox input "false"
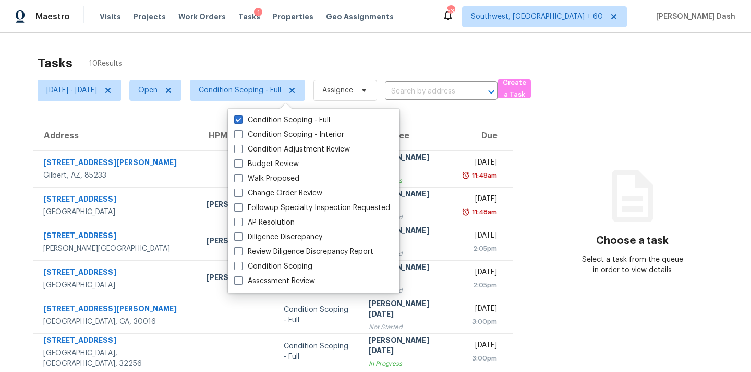
click at [307, 63] on div "Tasks 10 Results" at bounding box center [284, 63] width 493 height 27
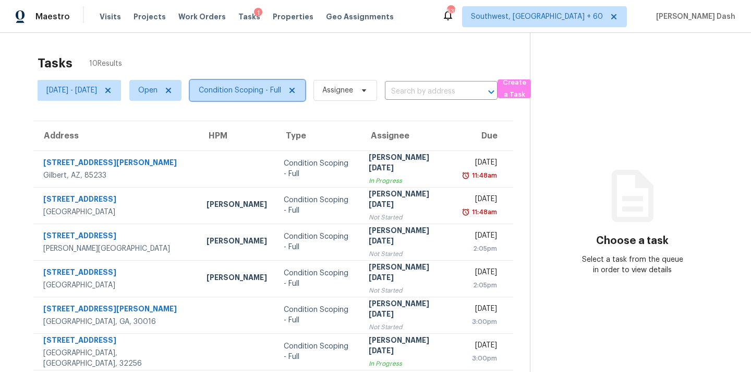
click at [281, 87] on span "Condition Scoping - Full" at bounding box center [240, 90] width 82 height 10
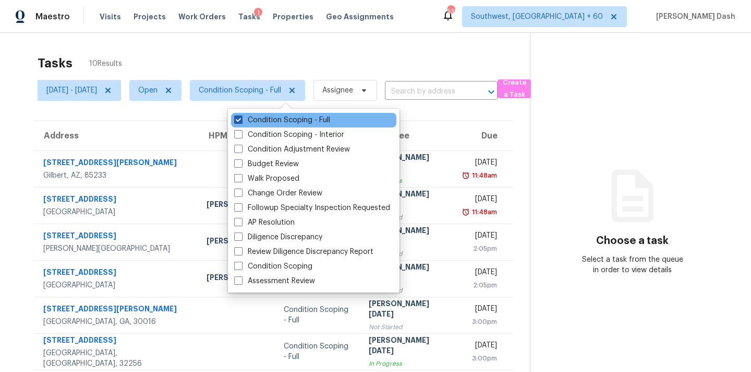
click at [290, 120] on label "Condition Scoping - Full" at bounding box center [282, 120] width 96 height 10
click at [241, 120] on input "Condition Scoping - Full" at bounding box center [237, 118] width 7 height 7
checkbox input "false"
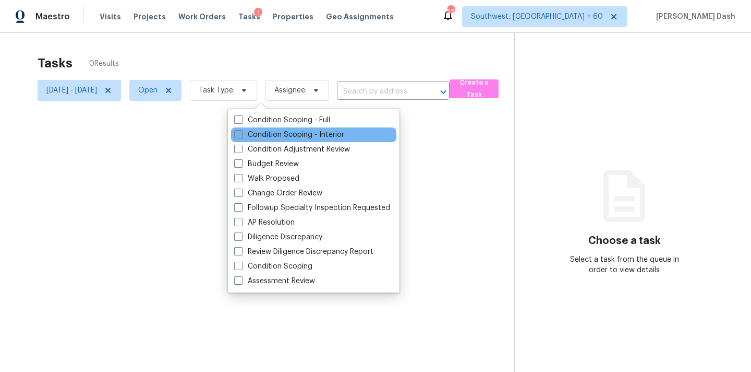
click at [290, 135] on label "Condition Scoping - Interior" at bounding box center [289, 134] width 110 height 10
click at [241, 135] on input "Condition Scoping - Interior" at bounding box center [237, 132] width 7 height 7
checkbox input "true"
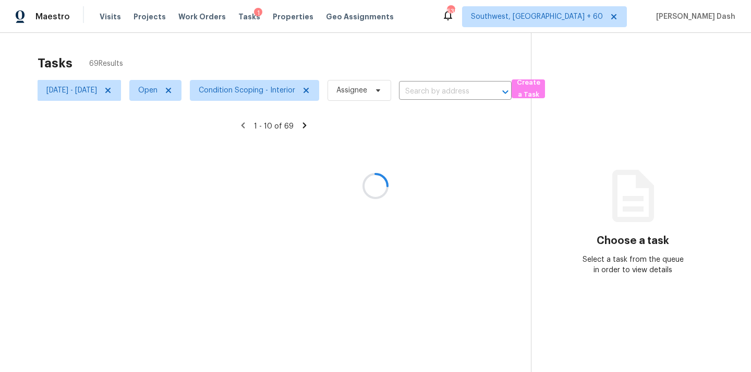
click at [288, 65] on div at bounding box center [375, 186] width 751 height 372
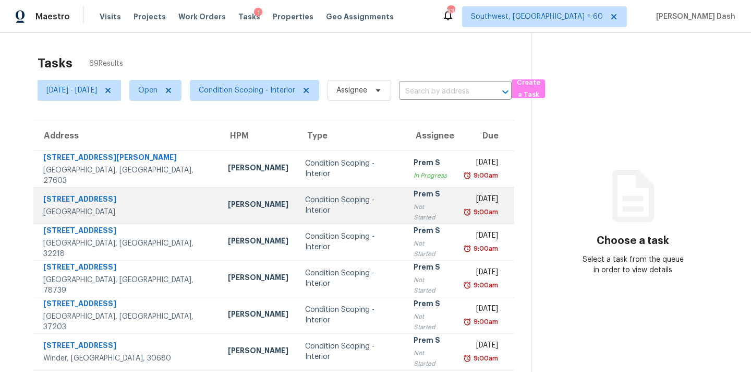
scroll to position [172, 0]
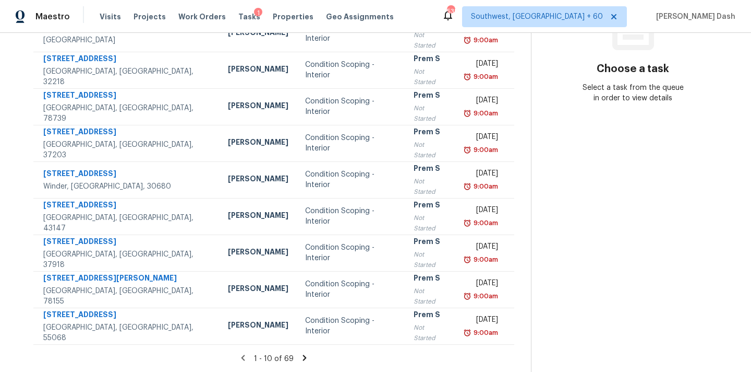
click at [307, 361] on icon at bounding box center [304, 357] width 9 height 9
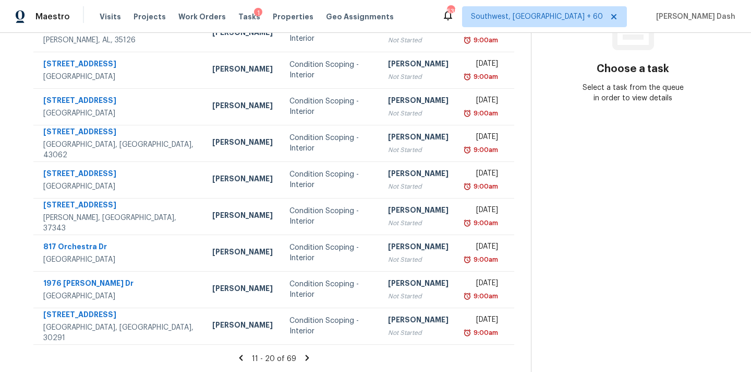
click at [307, 361] on icon at bounding box center [307, 357] width 9 height 9
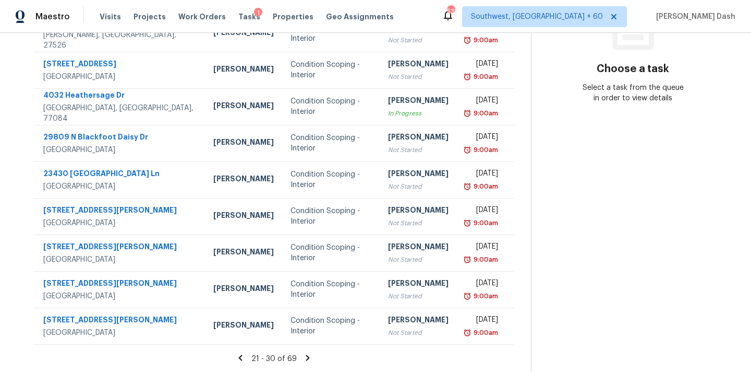
click at [307, 357] on icon at bounding box center [307, 357] width 9 height 9
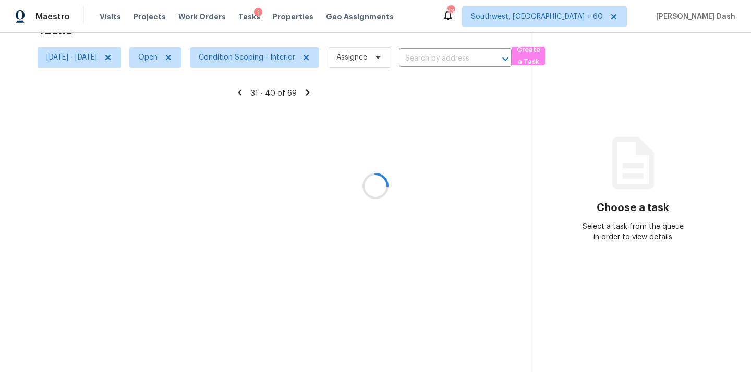
scroll to position [172, 0]
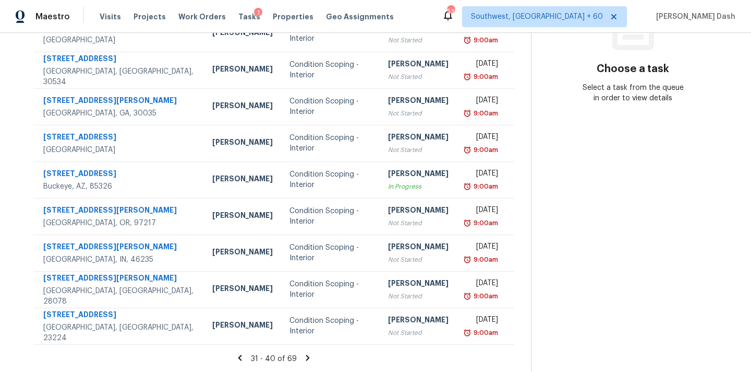
click at [311, 351] on section "Tasks 69 Results Tue, Sep 30 - Wed, Oct 01 Open Condition Scoping - Interior As…" at bounding box center [274, 125] width 515 height 494
click at [312, 353] on icon at bounding box center [307, 357] width 9 height 9
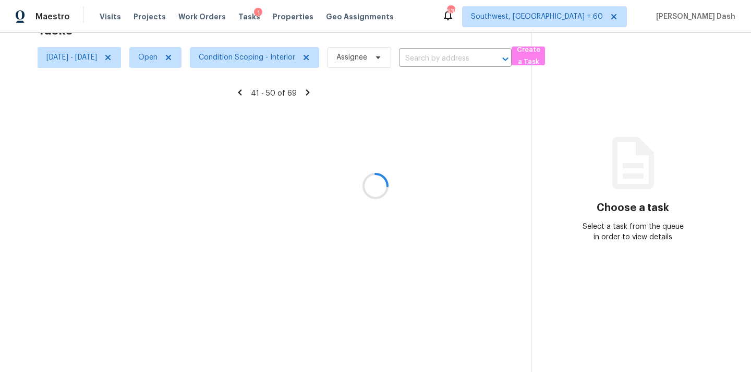
scroll to position [33, 0]
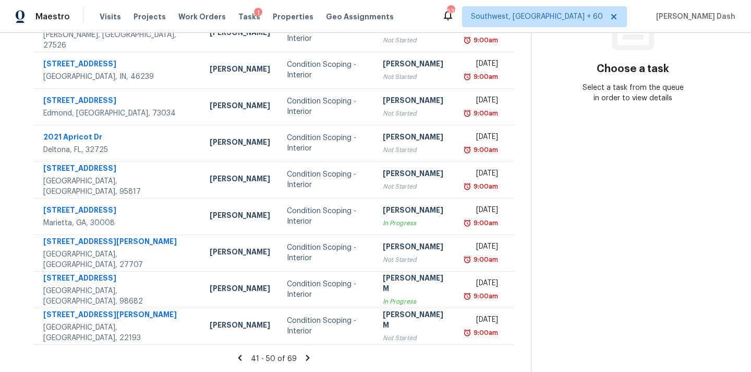
click at [312, 353] on icon at bounding box center [307, 357] width 9 height 9
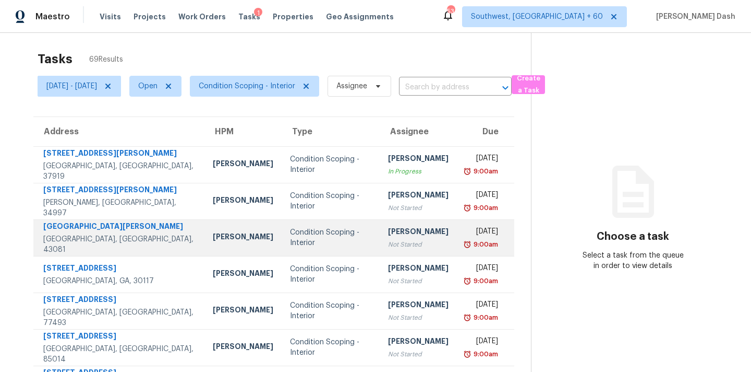
scroll to position [0, 0]
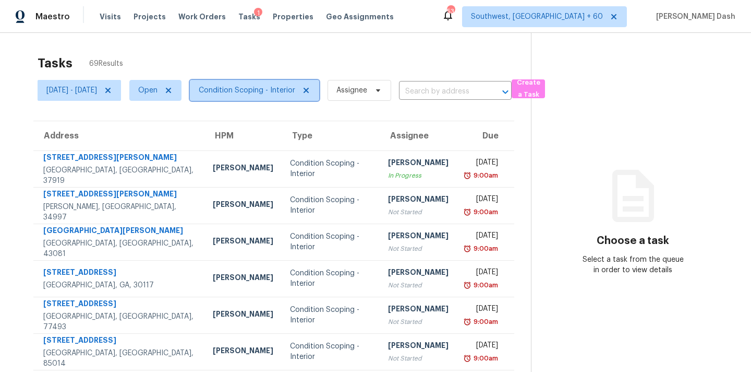
click at [262, 93] on span "Condition Scoping - Interior" at bounding box center [247, 90] width 97 height 10
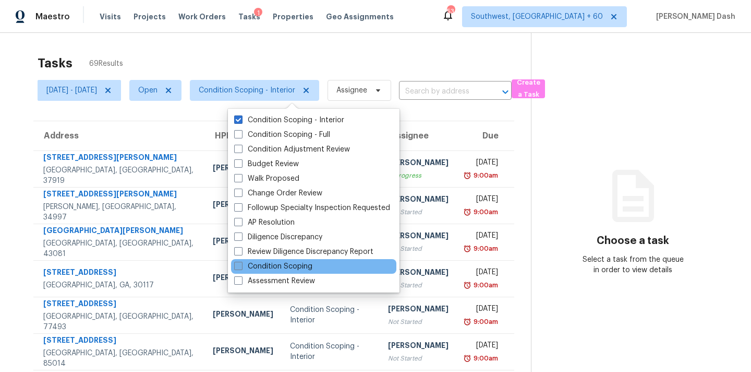
click at [281, 269] on label "Condition Scoping" at bounding box center [273, 266] width 78 height 10
click at [241, 268] on input "Condition Scoping" at bounding box center [237, 264] width 7 height 7
checkbox input "true"
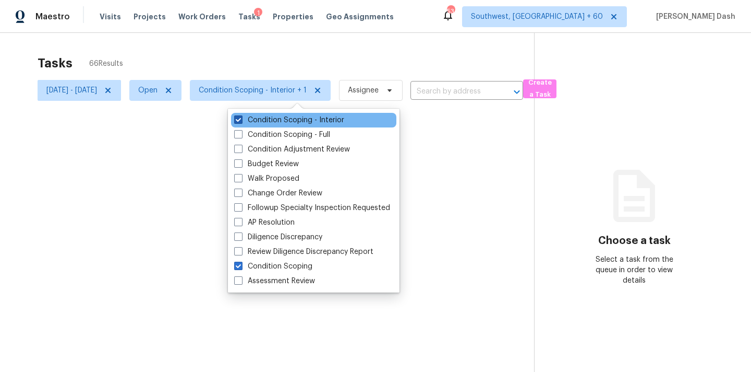
click at [296, 121] on label "Condition Scoping - Interior" at bounding box center [289, 120] width 110 height 10
click at [241, 121] on input "Condition Scoping - Interior" at bounding box center [237, 118] width 7 height 7
checkbox input "false"
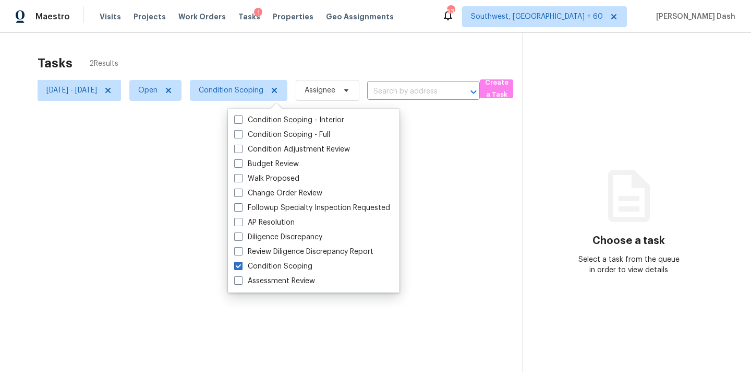
click at [303, 53] on div at bounding box center [375, 186] width 751 height 372
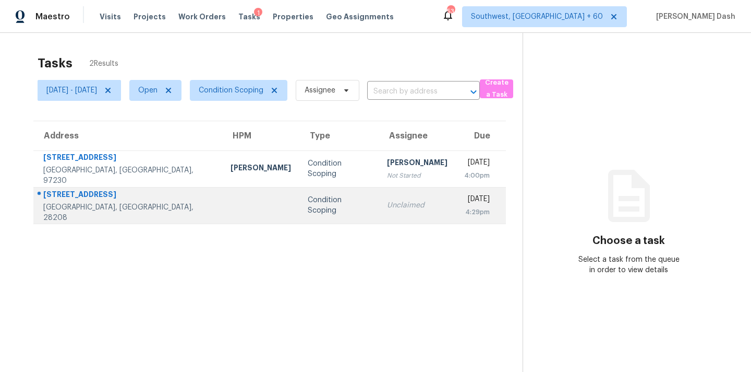
click at [308, 200] on div "Condition Scoping" at bounding box center [339, 205] width 63 height 21
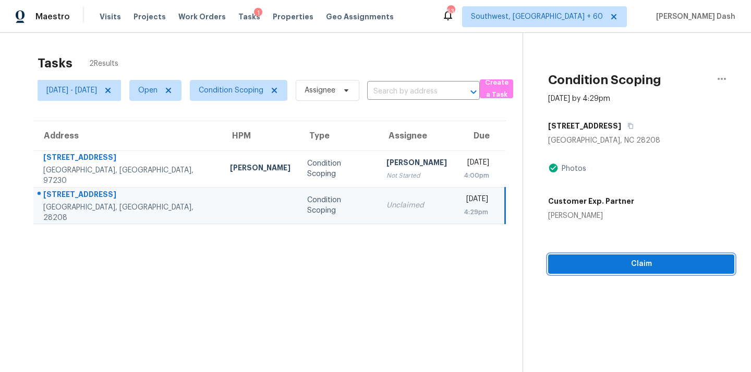
click at [627, 260] on span "Claim" at bounding box center [642, 263] width 170 height 13
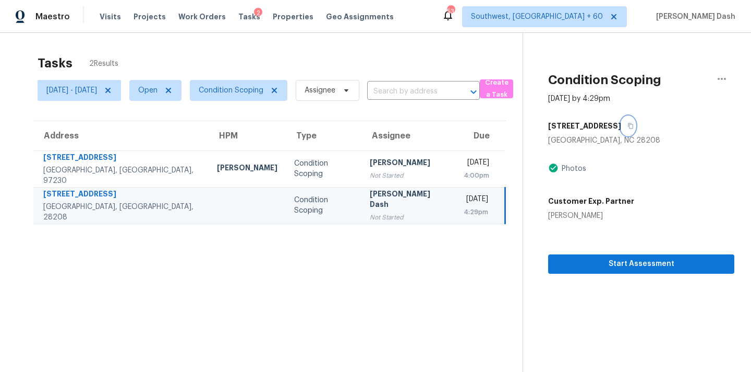
click at [621, 129] on button "button" at bounding box center [628, 125] width 14 height 19
click at [264, 91] on span "Condition Scoping" at bounding box center [231, 90] width 65 height 10
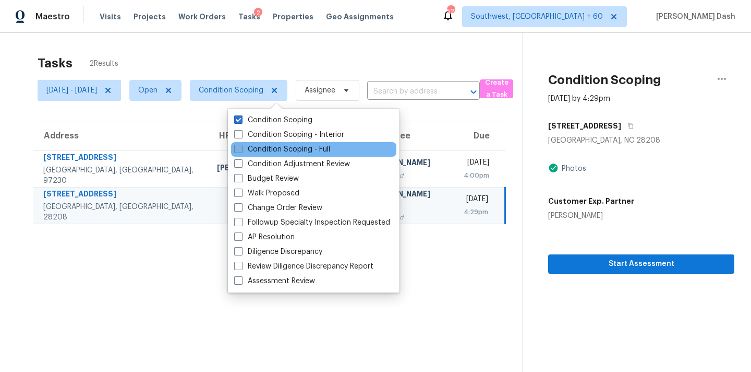
drag, startPoint x: 274, startPoint y: 133, endPoint x: 280, endPoint y: 152, distance: 20.1
click at [274, 133] on label "Condition Scoping - Interior" at bounding box center [289, 134] width 110 height 10
click at [241, 133] on input "Condition Scoping - Interior" at bounding box center [237, 132] width 7 height 7
checkbox input "true"
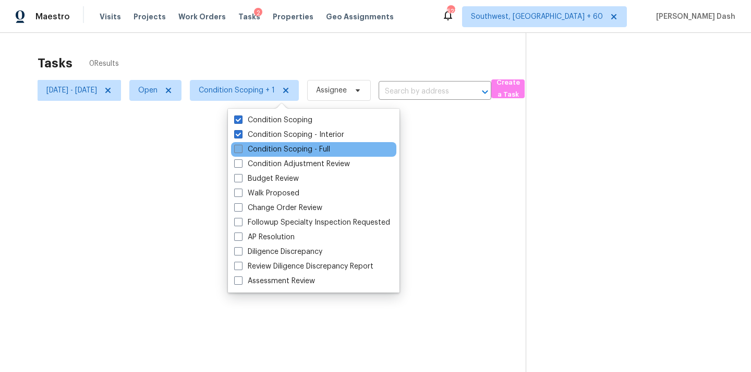
click at [280, 154] on label "Condition Scoping - Full" at bounding box center [282, 149] width 96 height 10
click at [241, 151] on input "Condition Scoping - Full" at bounding box center [237, 147] width 7 height 7
checkbox input "true"
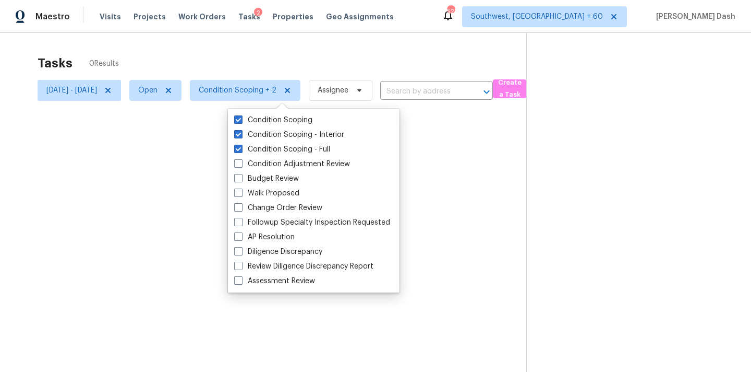
click at [303, 57] on div at bounding box center [375, 186] width 751 height 372
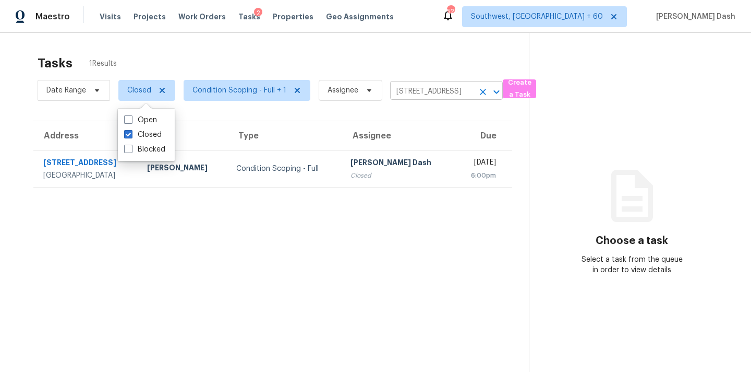
click at [481, 86] on button "Clear" at bounding box center [483, 92] width 15 height 15
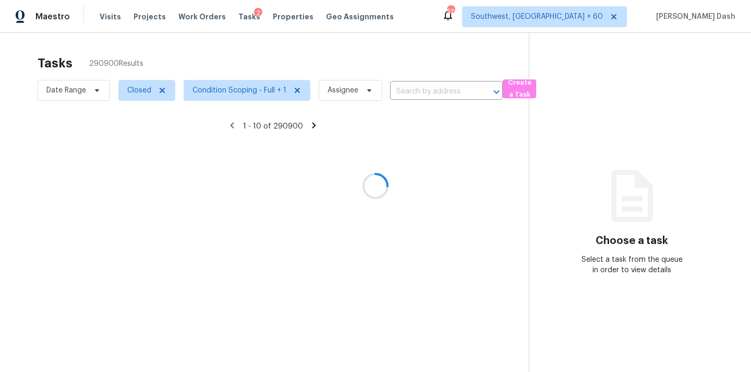
click at [417, 90] on div at bounding box center [375, 186] width 751 height 372
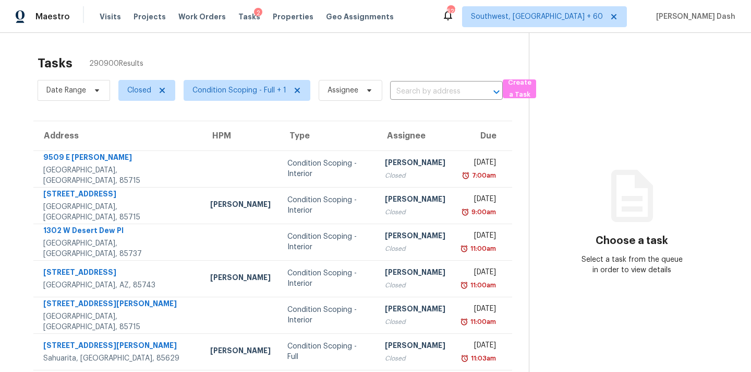
click at [417, 90] on input "text" at bounding box center [431, 91] width 83 height 16
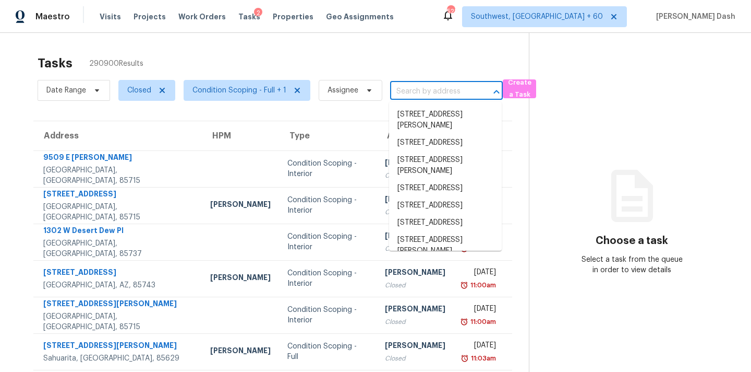
paste input "[STREET_ADDRESS][PERSON_NAME]"
type input "[STREET_ADDRESS][PERSON_NAME]"
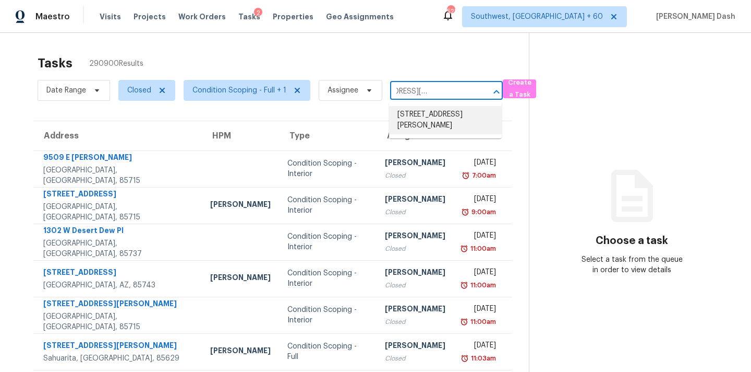
click at [414, 114] on li "[STREET_ADDRESS][PERSON_NAME]" at bounding box center [445, 120] width 113 height 28
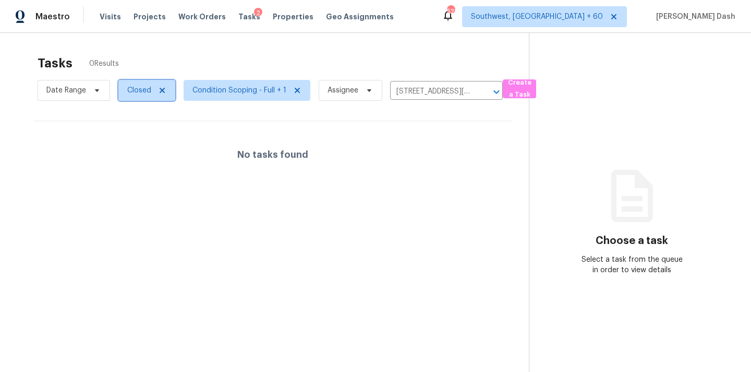
click at [150, 91] on span "Closed" at bounding box center [139, 90] width 24 height 10
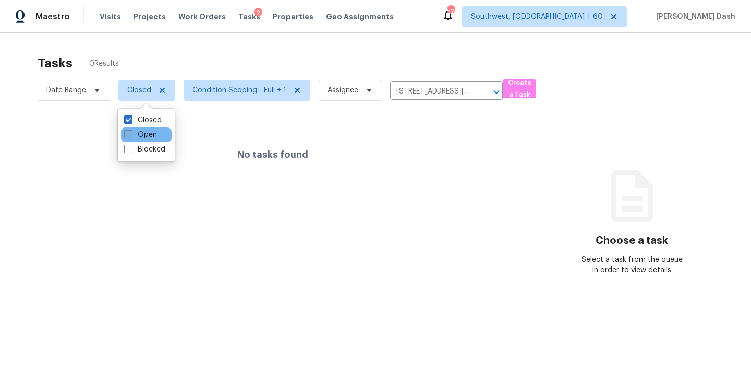
click at [144, 136] on label "Open" at bounding box center [140, 134] width 33 height 10
click at [131, 136] on input "Open" at bounding box center [127, 132] width 7 height 7
checkbox input "true"
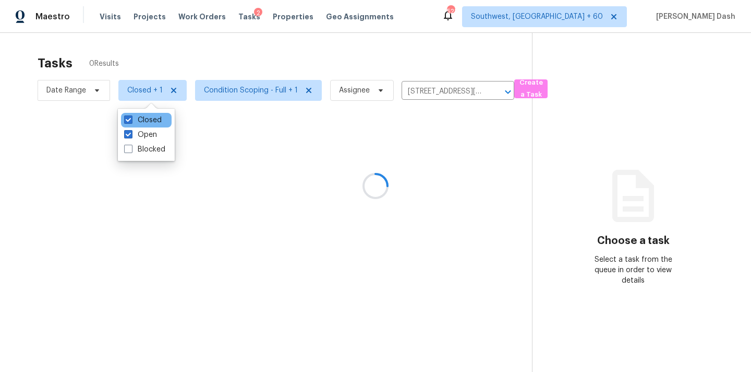
click at [145, 126] on div "Closed" at bounding box center [146, 120] width 51 height 15
click at [150, 118] on label "Closed" at bounding box center [143, 120] width 38 height 10
click at [131, 118] on input "Closed" at bounding box center [127, 118] width 7 height 7
checkbox input "false"
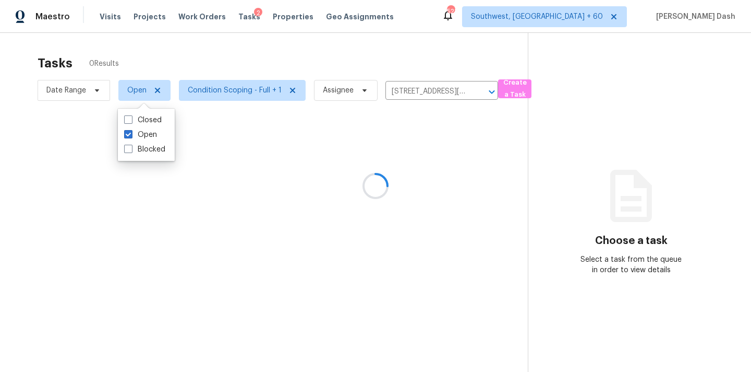
click at [181, 59] on div at bounding box center [375, 186] width 751 height 372
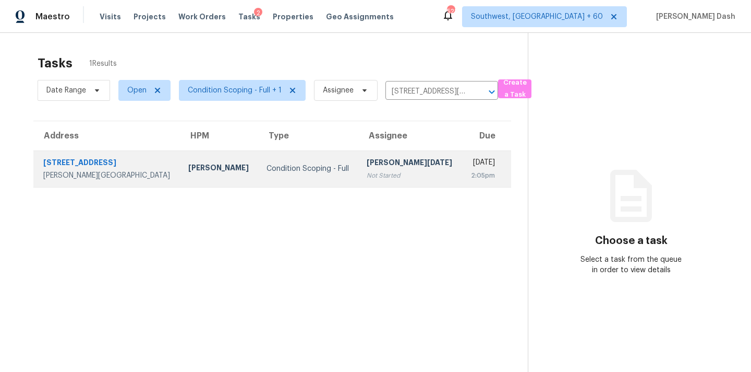
click at [275, 171] on div "Condition Scoping - Full" at bounding box center [308, 168] width 83 height 10
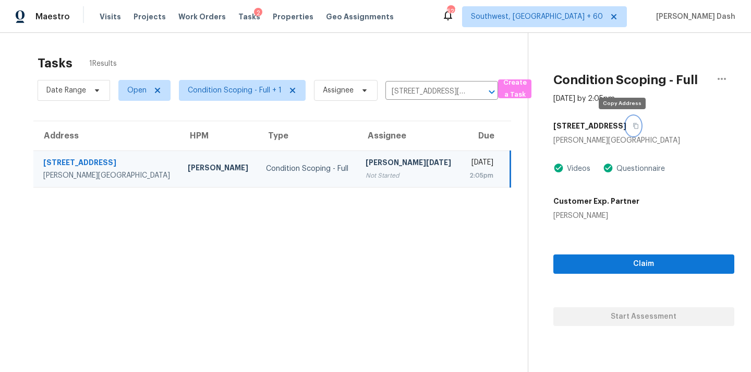
click at [633, 126] on icon "button" at bounding box center [636, 126] width 6 height 6
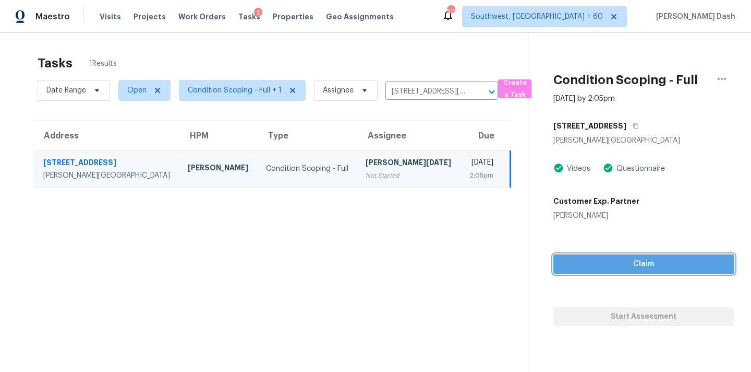
click at [624, 267] on span "Claim" at bounding box center [644, 263] width 164 height 13
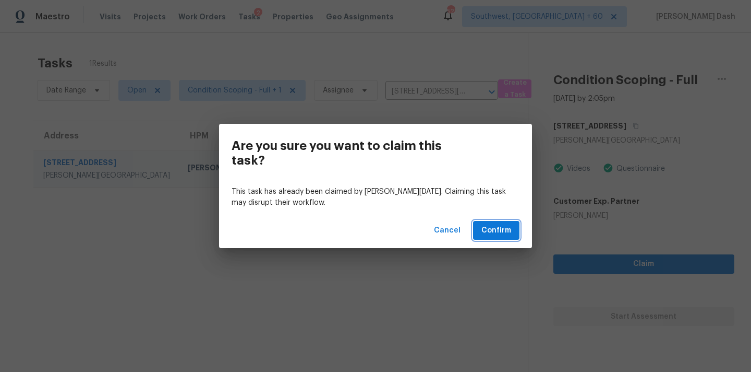
click at [500, 227] on span "Confirm" at bounding box center [497, 230] width 30 height 13
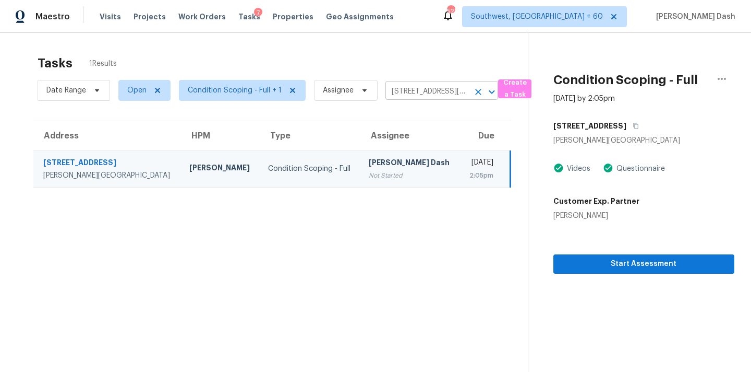
click at [430, 92] on input "[STREET_ADDRESS][PERSON_NAME]" at bounding box center [427, 91] width 83 height 16
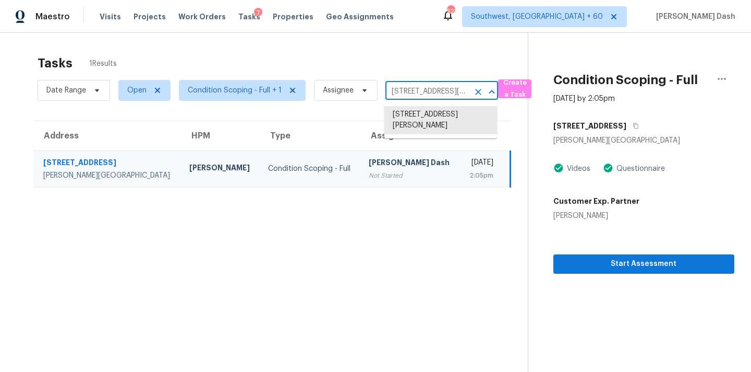
paste input "[STREET_ADDRESS]"
type input "[STREET_ADDRESS]"
click at [419, 118] on li "[STREET_ADDRESS]" at bounding box center [441, 114] width 113 height 17
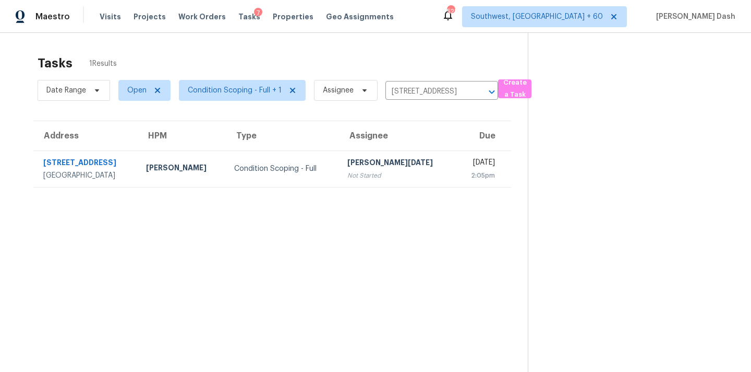
click at [331, 164] on td "Condition Scoping - Full" at bounding box center [282, 168] width 113 height 37
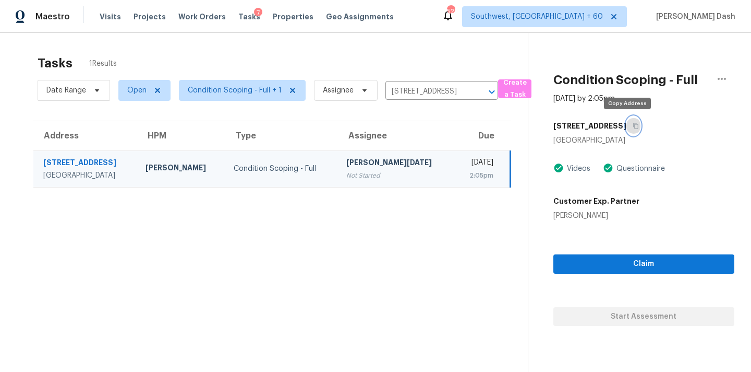
click at [627, 125] on button "button" at bounding box center [634, 125] width 14 height 19
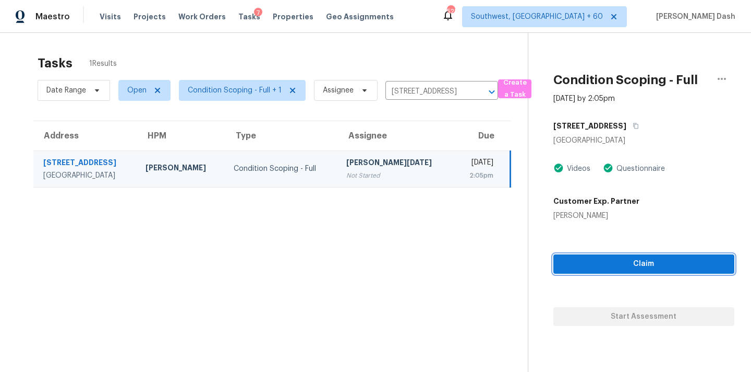
click at [619, 260] on span "Claim" at bounding box center [644, 263] width 164 height 13
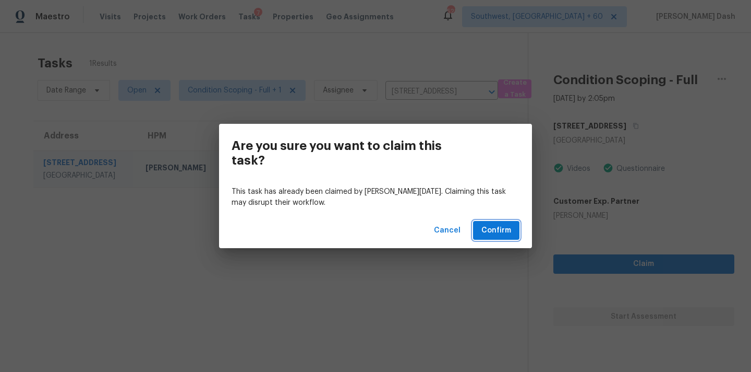
click at [505, 233] on span "Confirm" at bounding box center [497, 230] width 30 height 13
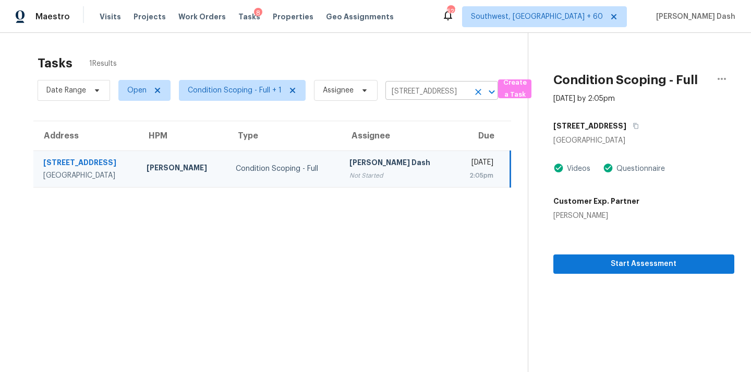
click at [428, 86] on input "[STREET_ADDRESS]" at bounding box center [427, 91] width 83 height 16
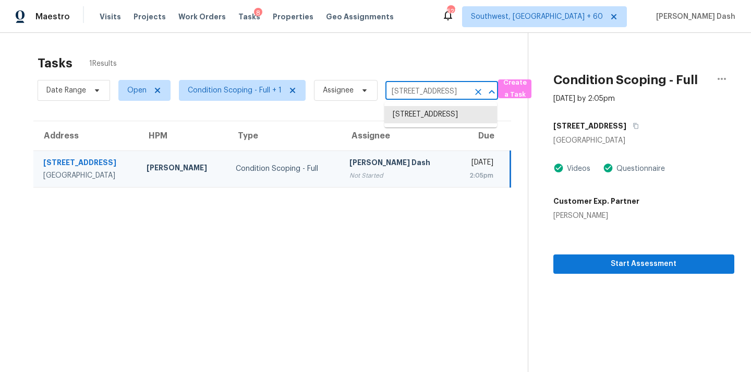
click at [428, 86] on input "[STREET_ADDRESS]" at bounding box center [427, 91] width 83 height 16
paste input "[STREET_ADDRESS][PERSON_NAME]"
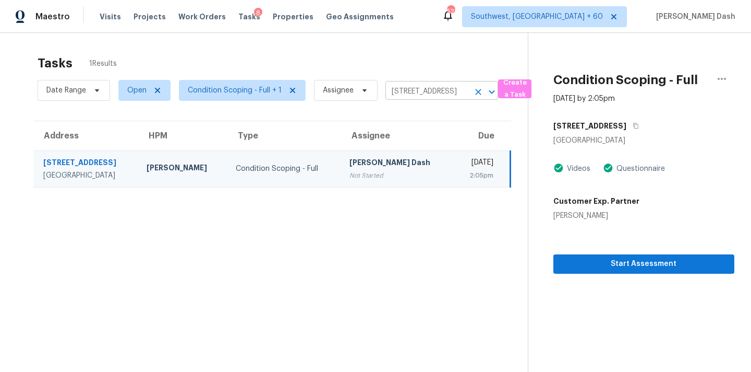
click at [429, 90] on input "[STREET_ADDRESS]" at bounding box center [427, 91] width 83 height 16
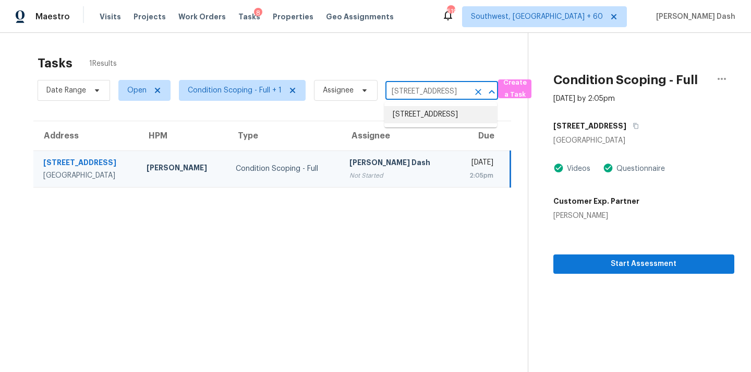
click at [411, 93] on input "[STREET_ADDRESS]" at bounding box center [427, 91] width 83 height 16
paste input "[STREET_ADDRESS][PERSON_NAME]"
type input "[STREET_ADDRESS]"
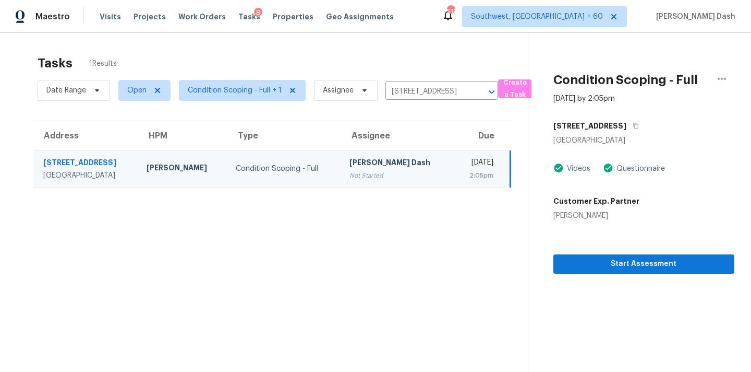
scroll to position [0, 0]
click at [436, 94] on input "[STREET_ADDRESS]" at bounding box center [427, 91] width 83 height 16
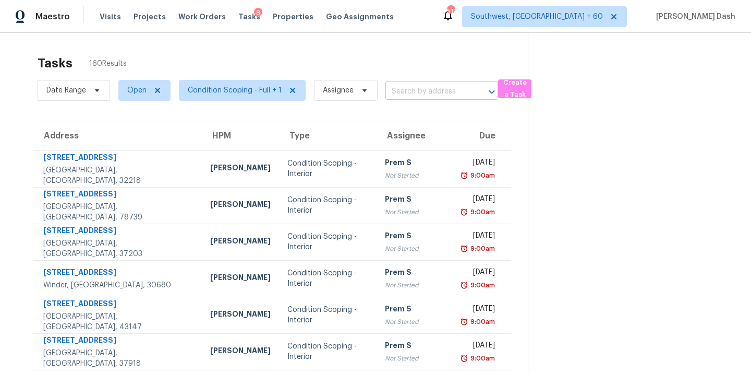
click at [474, 90] on div at bounding box center [484, 92] width 27 height 15
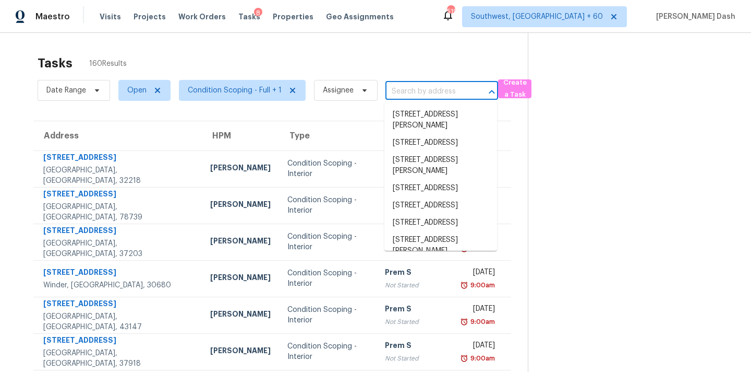
paste input "[STREET_ADDRESS][PERSON_NAME]"
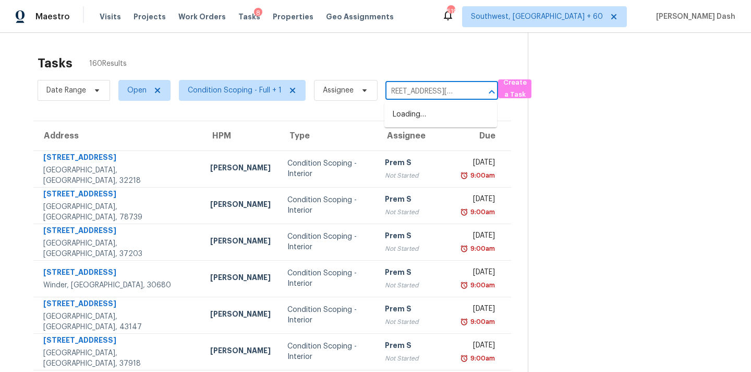
type input "[STREET_ADDRESS][PERSON_NAME][PERSON_NAME]"
click at [444, 116] on li "[STREET_ADDRESS][PERSON_NAME]" at bounding box center [441, 120] width 113 height 28
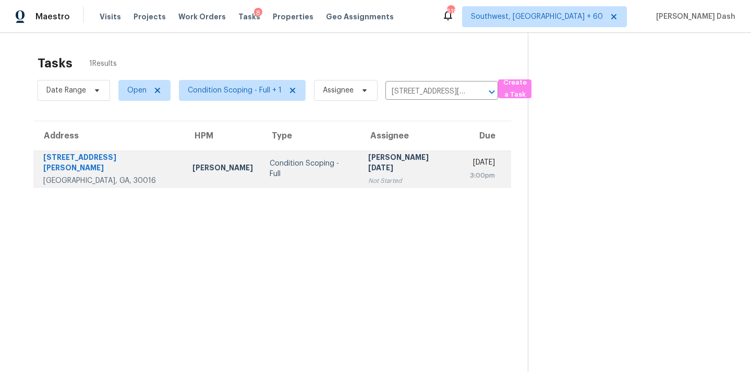
click at [319, 166] on div "Condition Scoping - Full" at bounding box center [310, 168] width 81 height 21
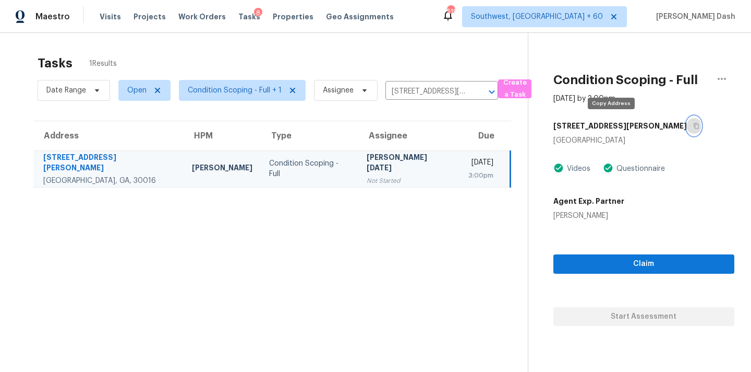
click at [687, 126] on button "button" at bounding box center [694, 125] width 14 height 19
click at [637, 252] on div "Claim Start Assessment" at bounding box center [644, 273] width 181 height 105
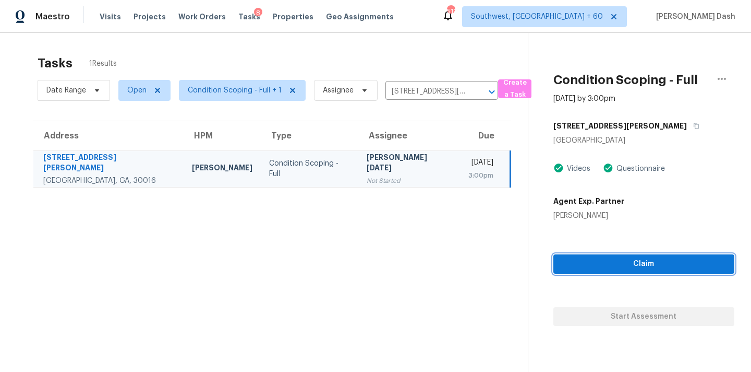
click at [642, 261] on span "Claim" at bounding box center [644, 263] width 164 height 13
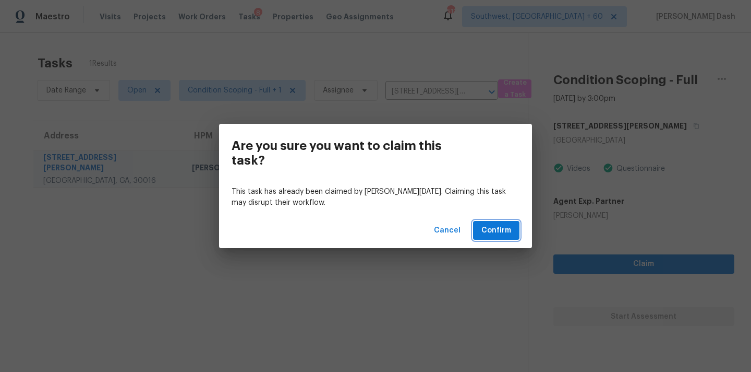
click at [506, 231] on span "Confirm" at bounding box center [497, 230] width 30 height 13
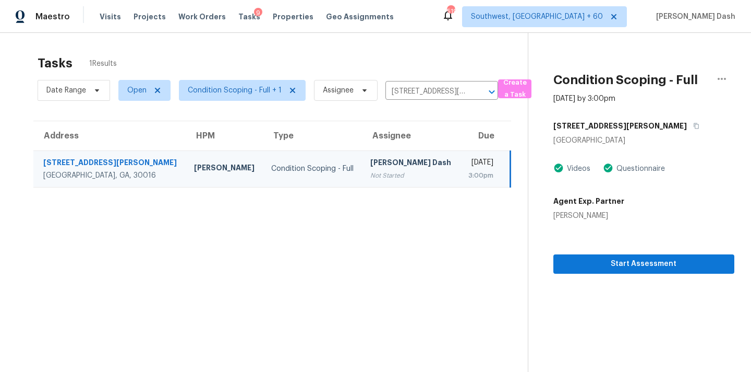
click at [385, 82] on div "Date Range Open Condition Scoping - Full + 1 Assignee [STREET_ADDRESS][PERSON_N…" at bounding box center [268, 90] width 461 height 27
click at [402, 86] on input "[STREET_ADDRESS][PERSON_NAME]" at bounding box center [427, 91] width 83 height 16
paste input "[STREET_ADDRESS]"
type input "[STREET_ADDRESS]"
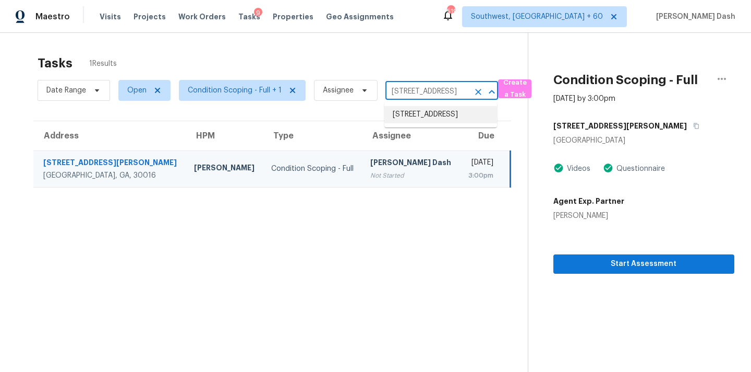
click at [428, 117] on li "[STREET_ADDRESS]" at bounding box center [441, 114] width 113 height 17
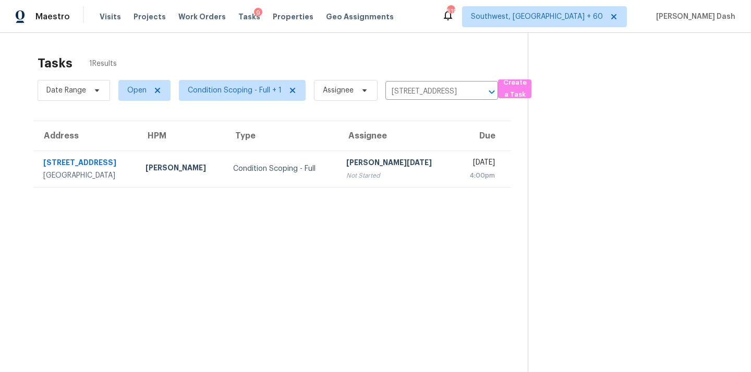
click at [343, 152] on td "[PERSON_NAME][DATE] Not Started" at bounding box center [396, 168] width 116 height 37
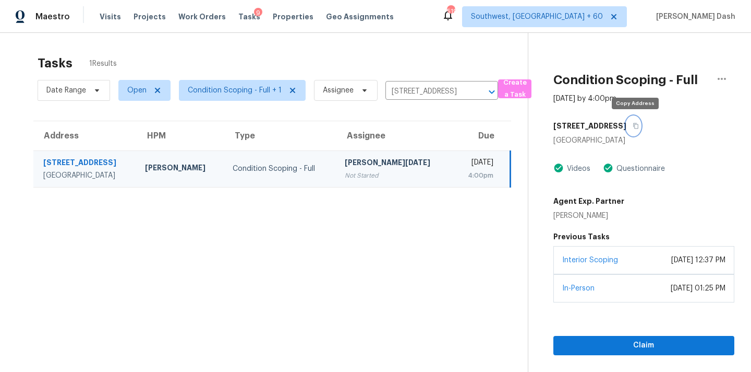
click at [638, 125] on icon "button" at bounding box center [636, 126] width 6 height 6
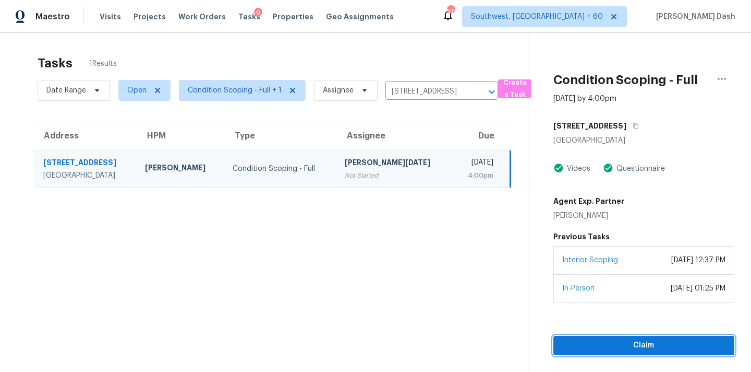
click at [640, 346] on span "Claim" at bounding box center [644, 345] width 164 height 13
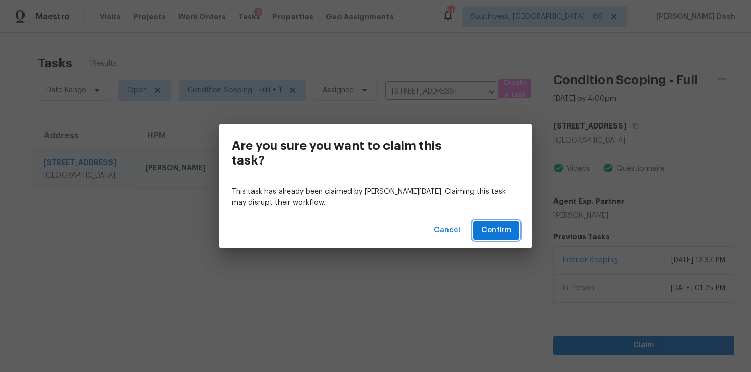
click at [489, 221] on button "Confirm" at bounding box center [496, 230] width 46 height 19
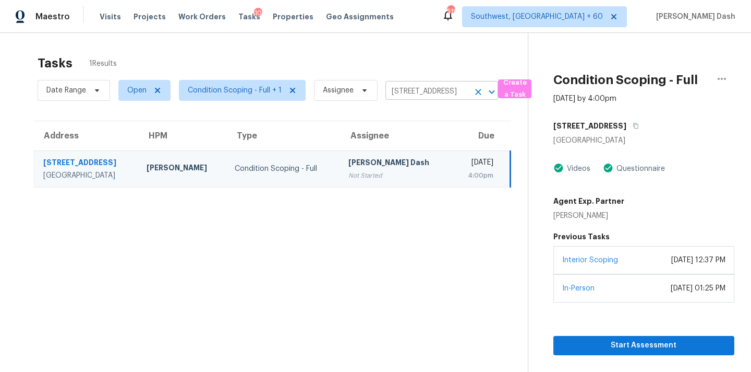
click at [448, 93] on input "[STREET_ADDRESS]" at bounding box center [427, 91] width 83 height 16
paste input "[STREET_ADDRESS]"
type input "[STREET_ADDRESS]"
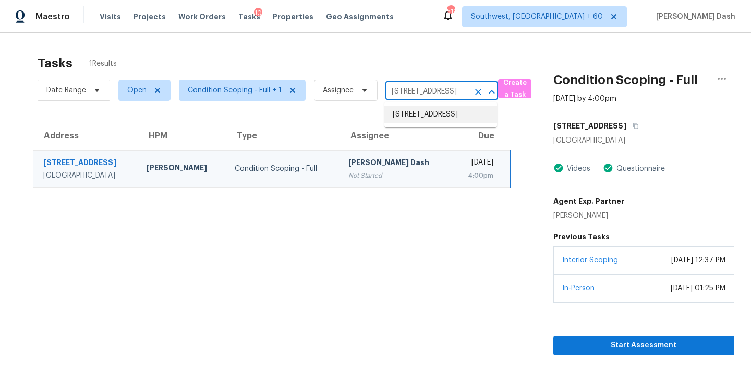
click at [434, 116] on li "[STREET_ADDRESS]" at bounding box center [441, 114] width 113 height 17
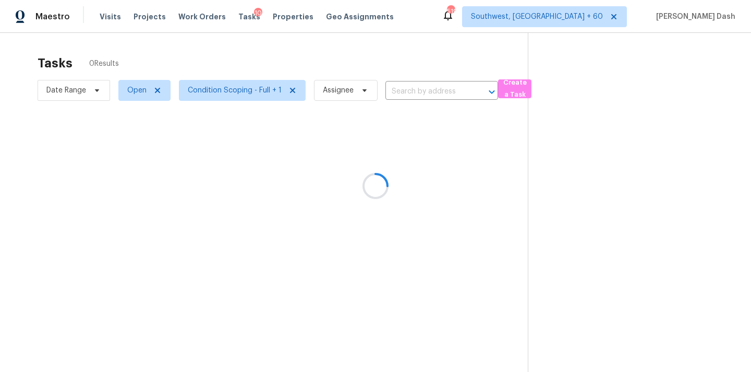
type input "[STREET_ADDRESS]"
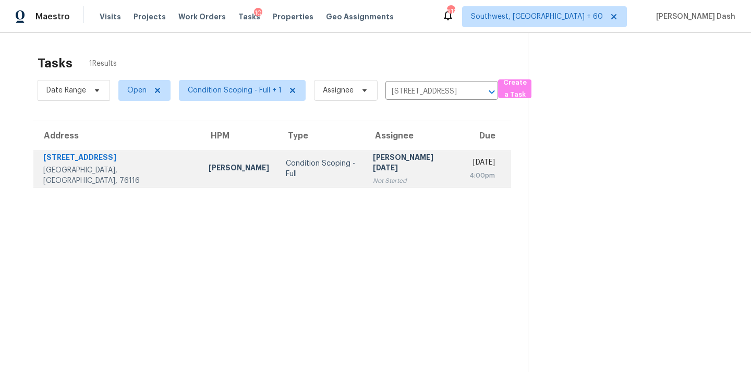
click at [278, 158] on td "Condition Scoping - Full" at bounding box center [321, 168] width 87 height 37
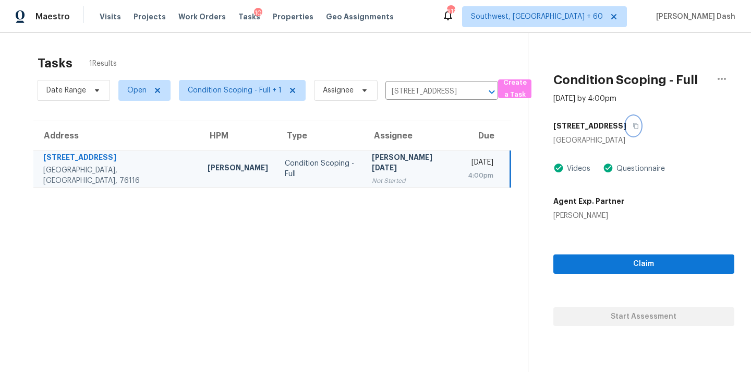
drag, startPoint x: 615, startPoint y: 120, endPoint x: 615, endPoint y: 131, distance: 11.5
click at [627, 120] on button "button" at bounding box center [634, 125] width 14 height 19
click at [615, 264] on span "Claim" at bounding box center [644, 263] width 164 height 13
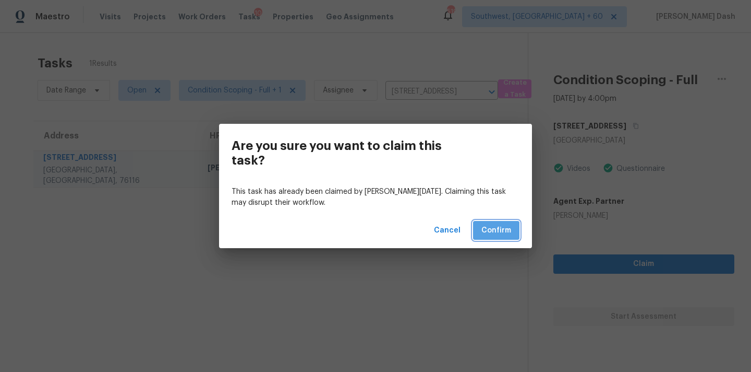
click at [506, 229] on span "Confirm" at bounding box center [497, 230] width 30 height 13
